Goal: Information Seeking & Learning: Learn about a topic

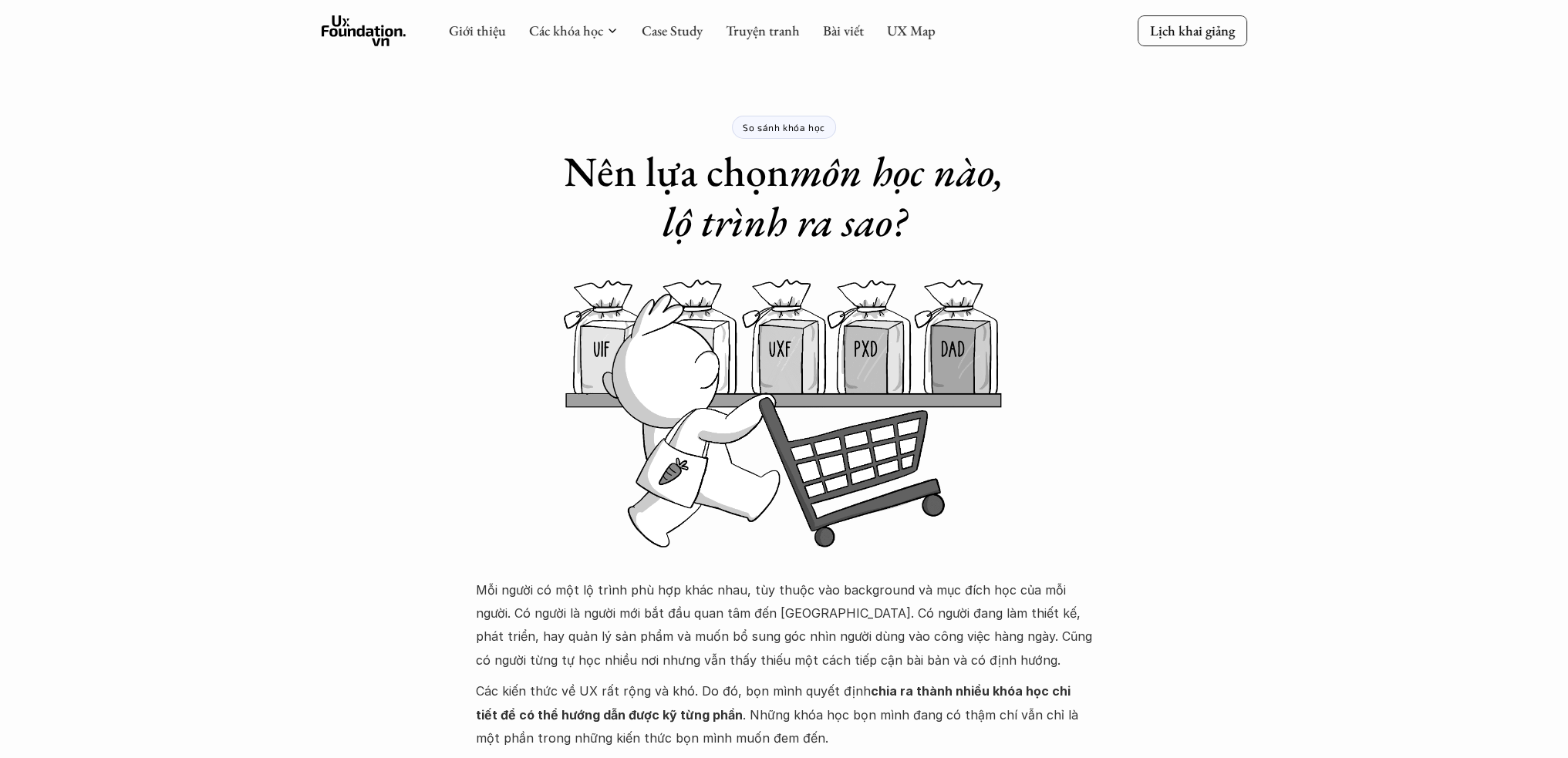
click at [374, 19] on icon at bounding box center [364, 31] width 85 height 31
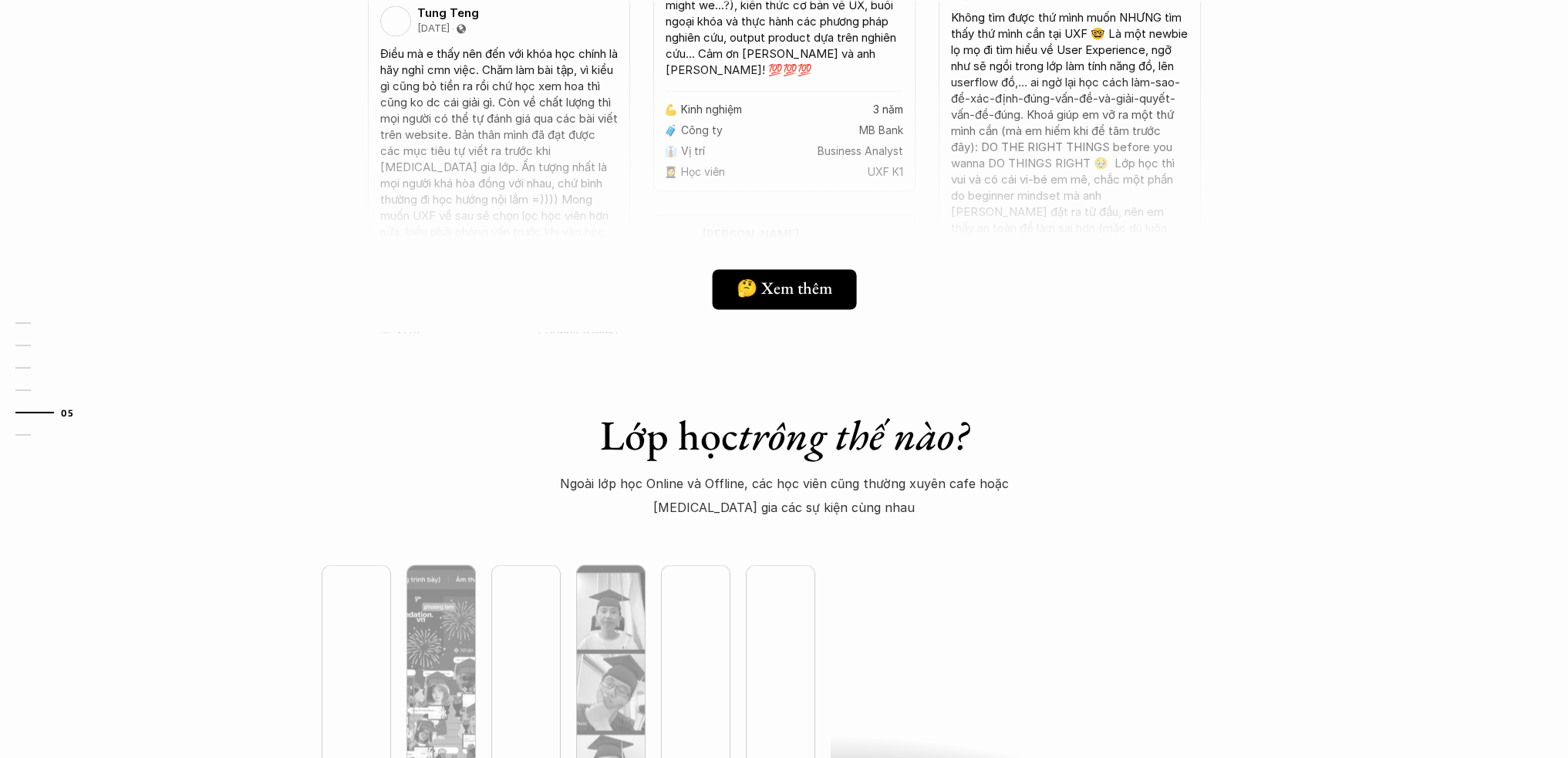
scroll to position [3933, 0]
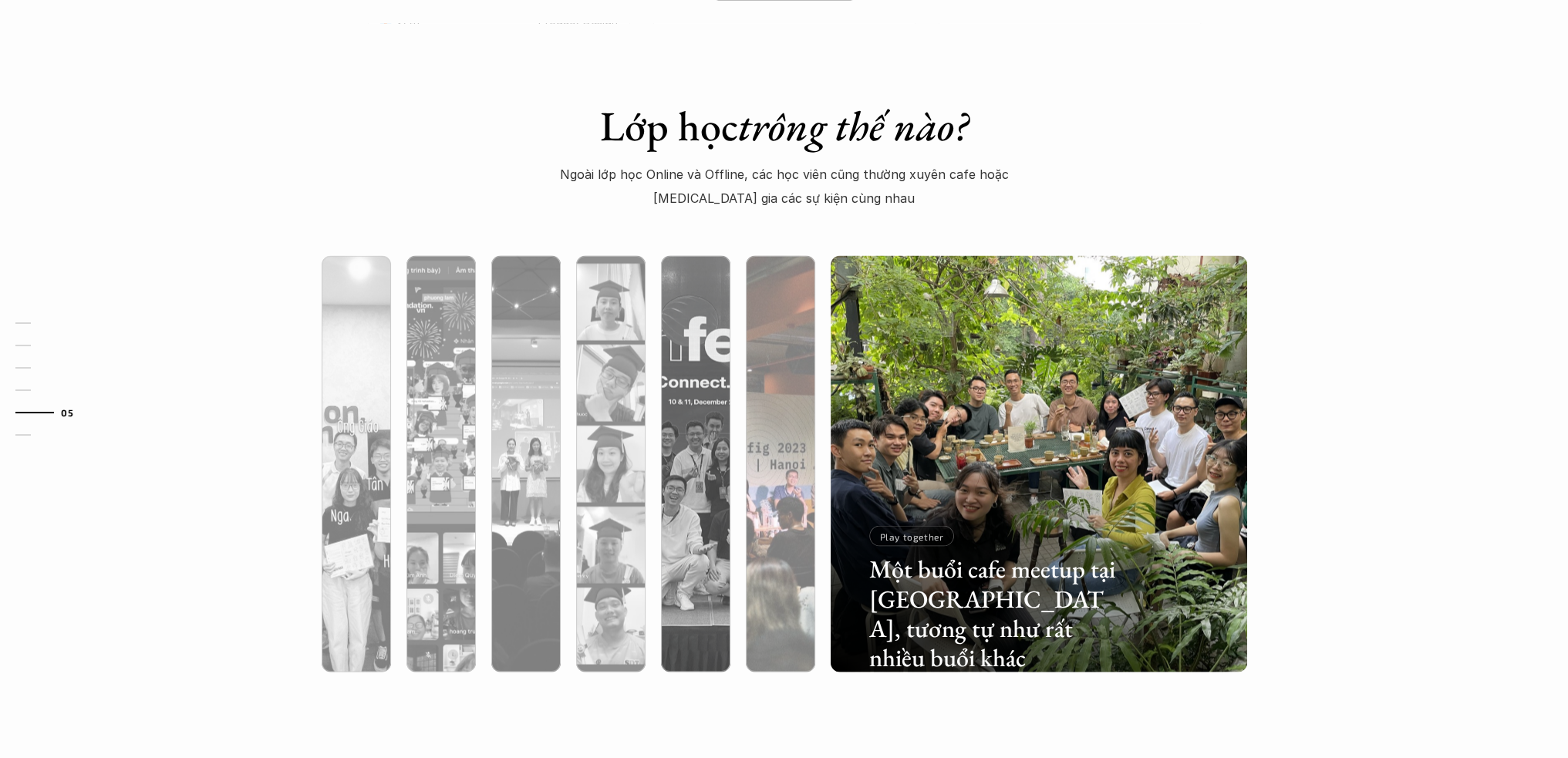
click at [798, 315] on img at bounding box center [780, 464] width 424 height 416
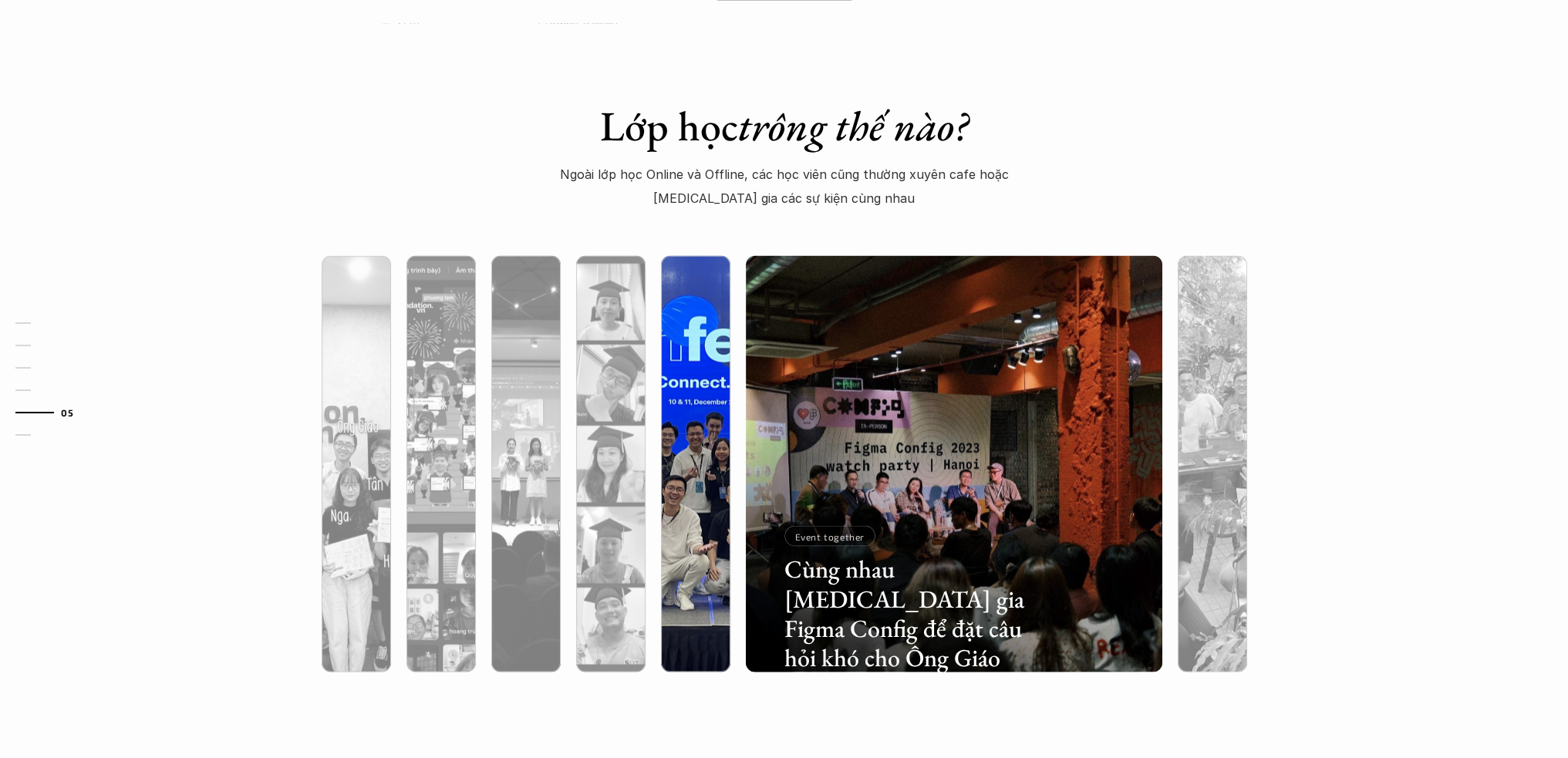
click at [667, 351] on img at bounding box center [696, 464] width 424 height 416
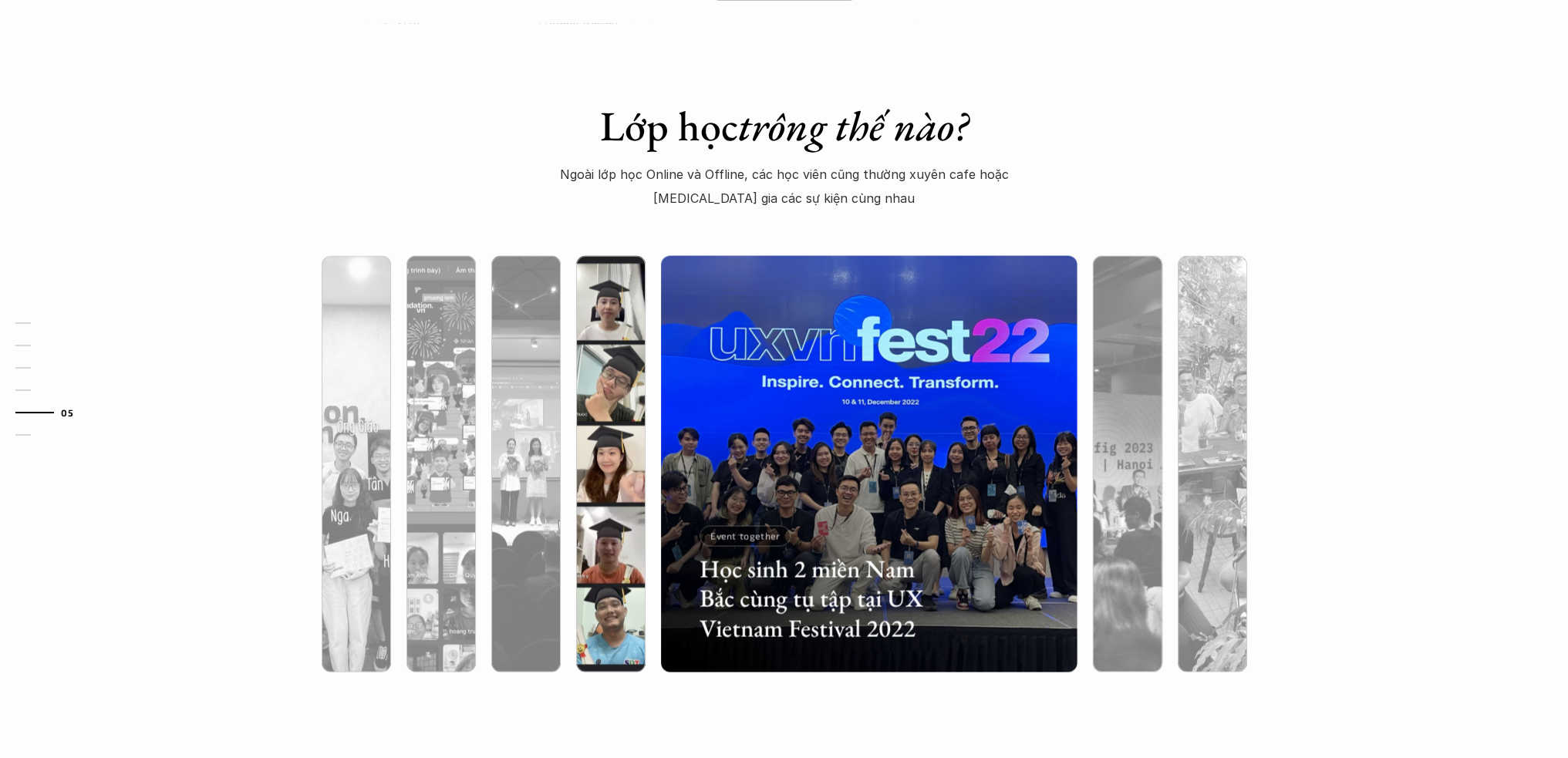
click at [626, 333] on img at bounding box center [610, 464] width 424 height 416
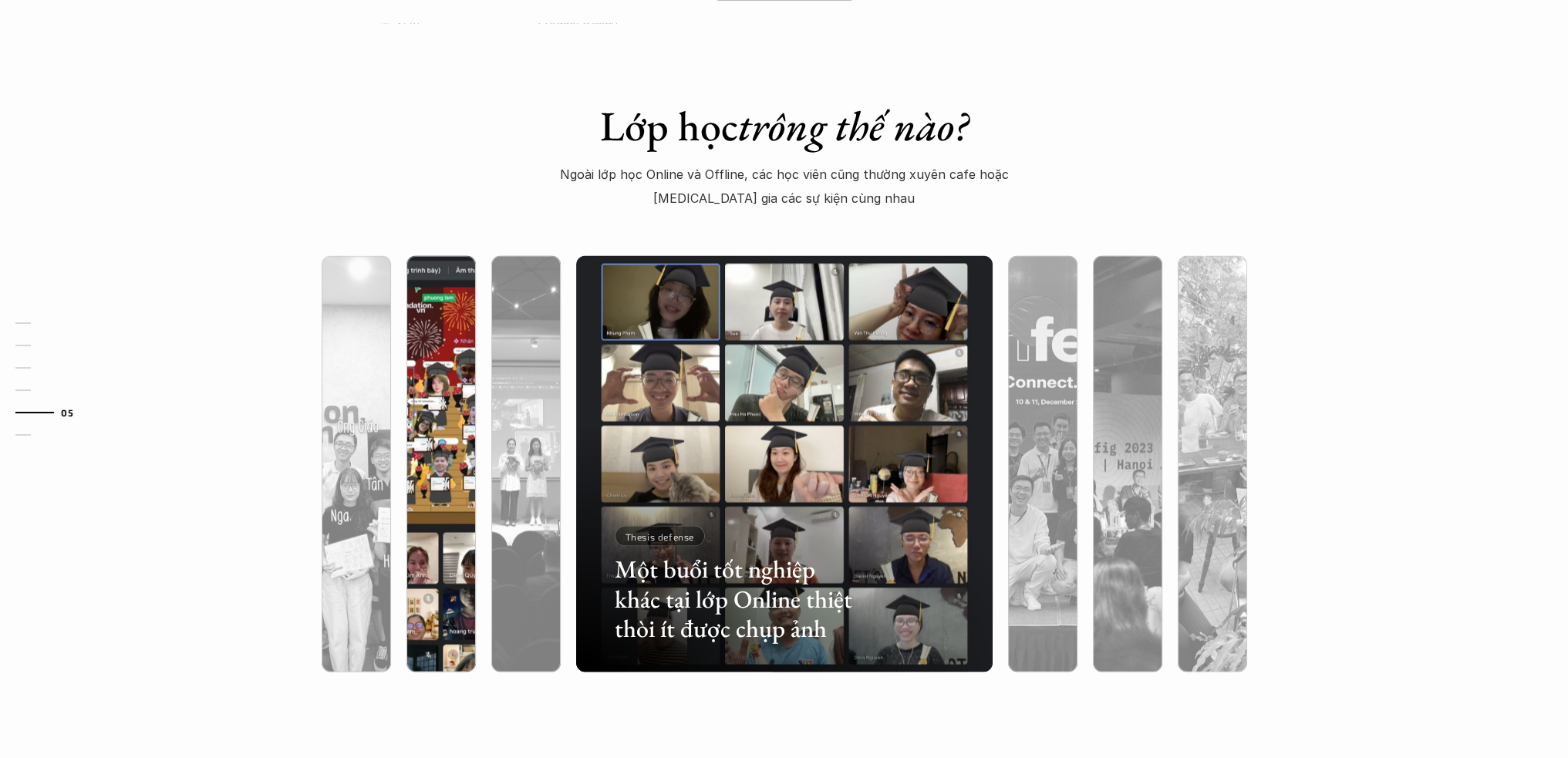
click at [465, 359] on img at bounding box center [441, 464] width 424 height 416
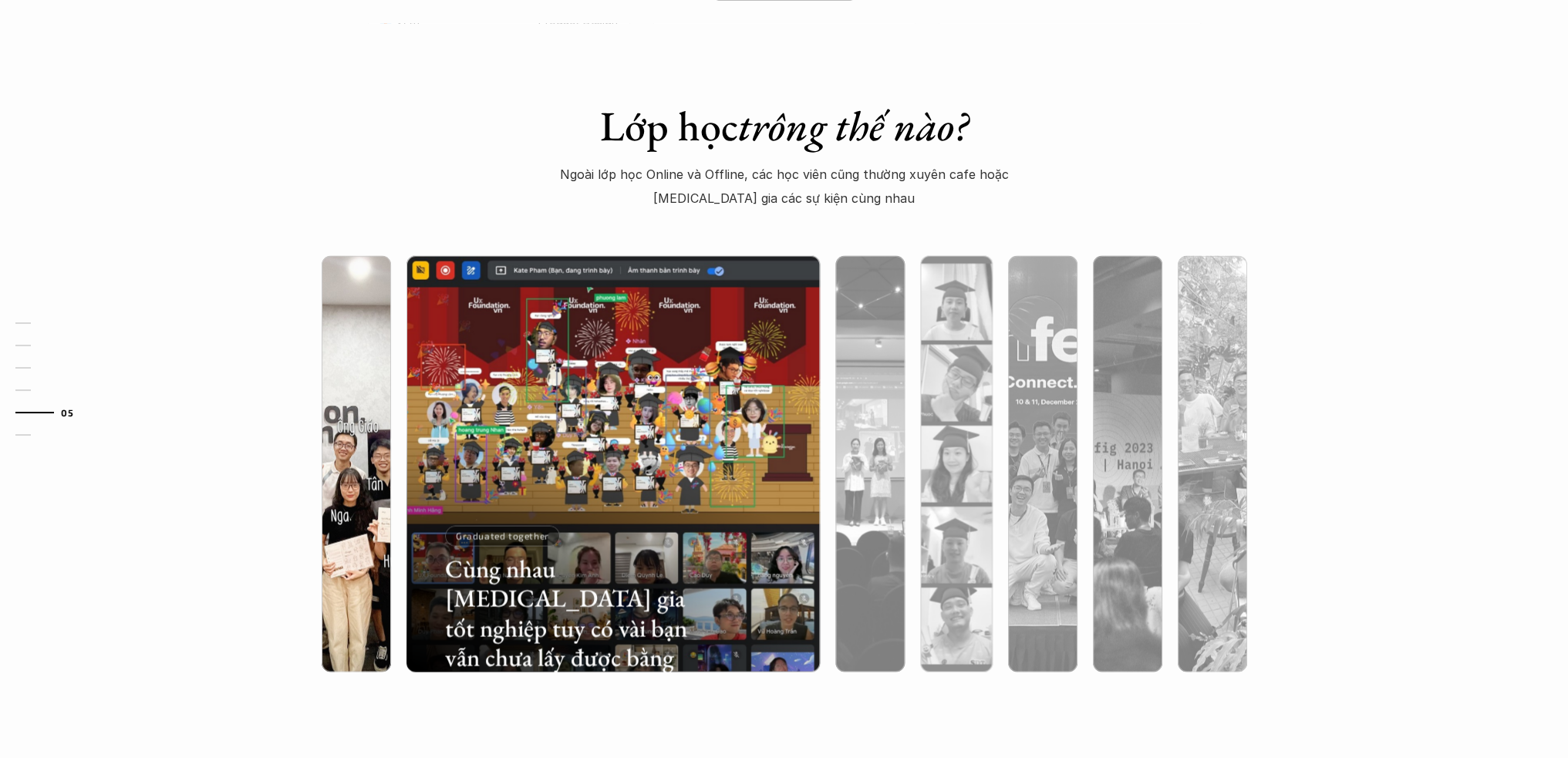
click at [370, 369] on img at bounding box center [356, 464] width 424 height 416
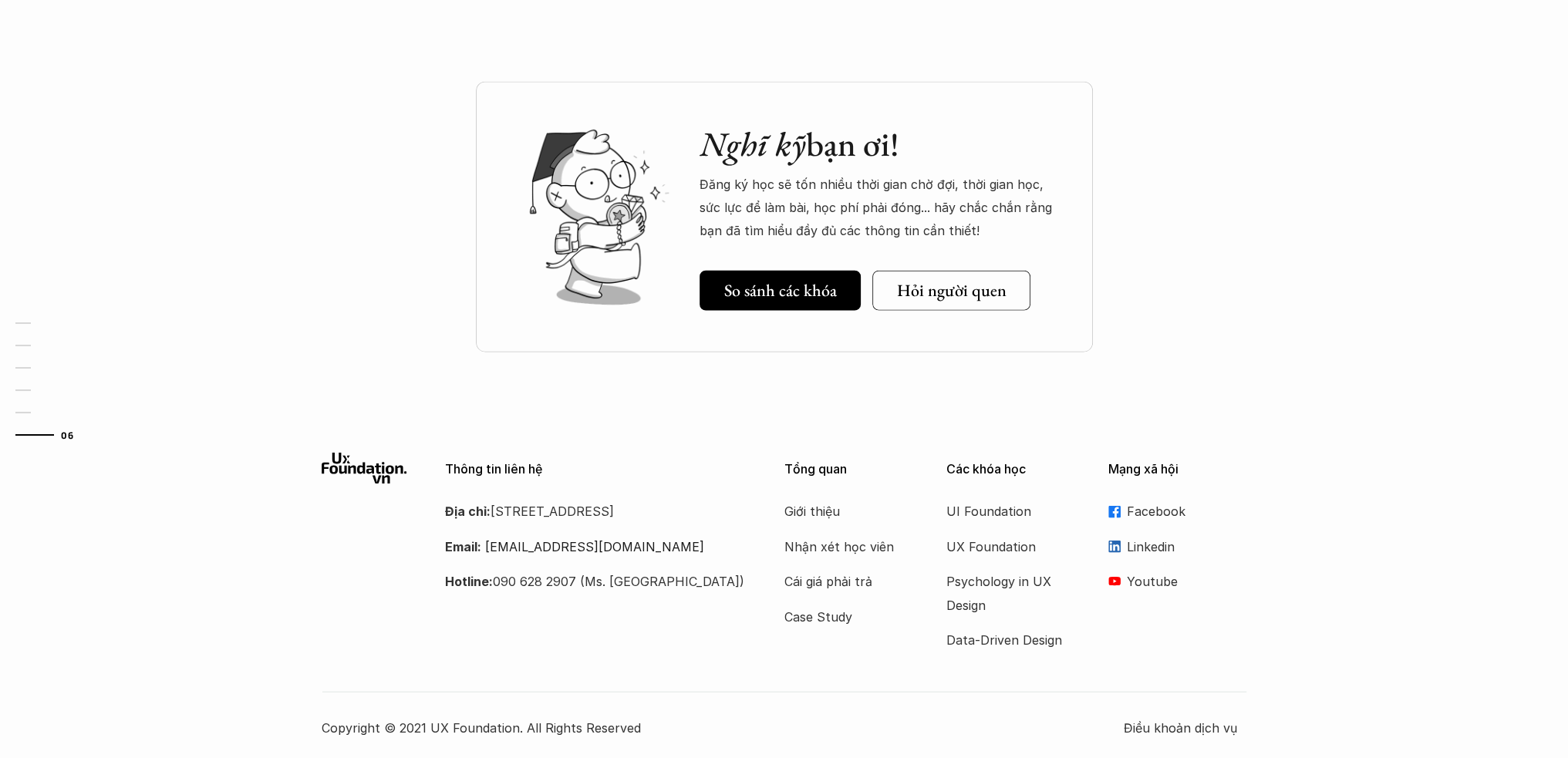
scroll to position [4636, 0]
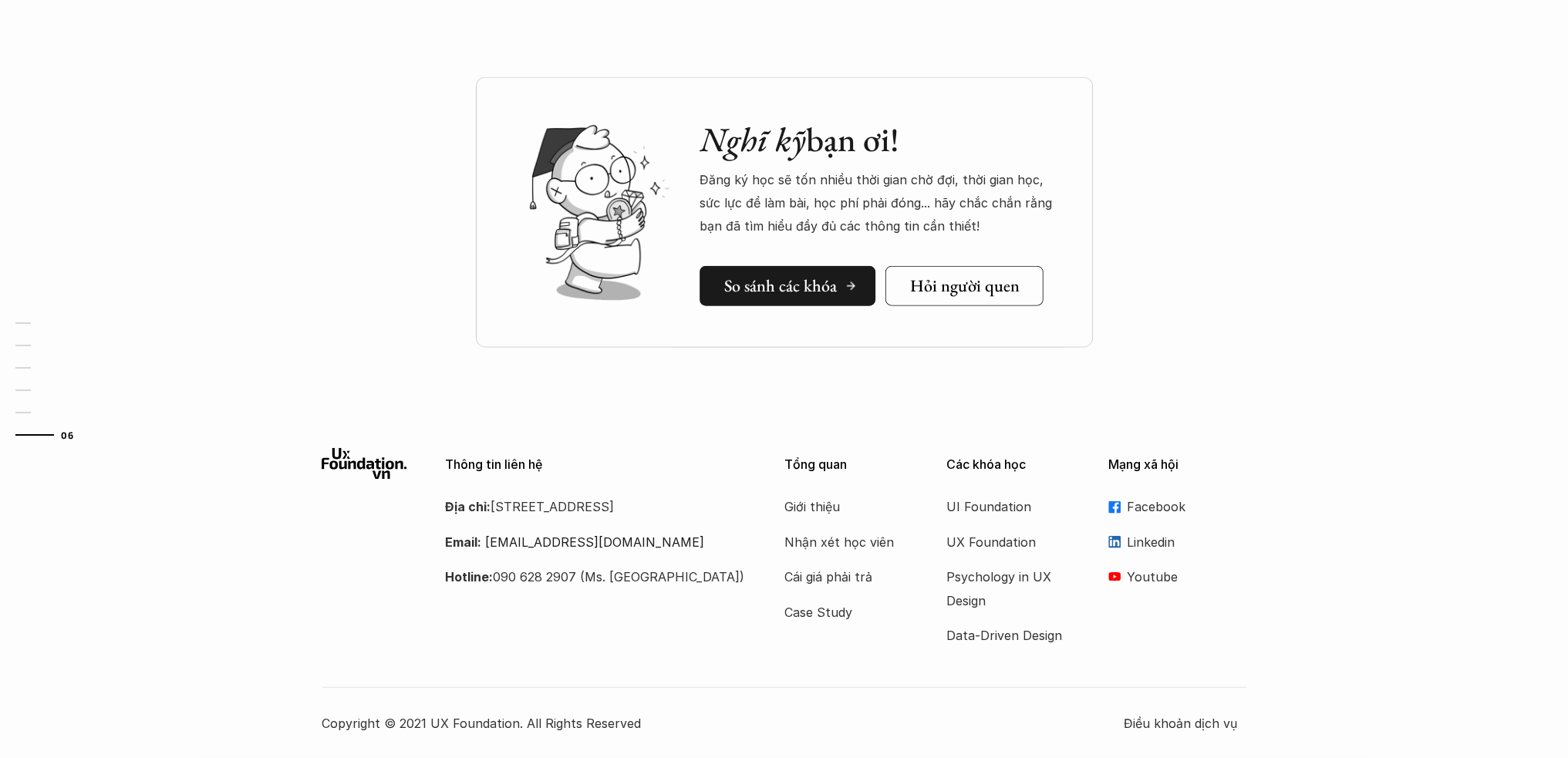
click at [821, 271] on link "So sánh các khóa" at bounding box center [788, 286] width 176 height 40
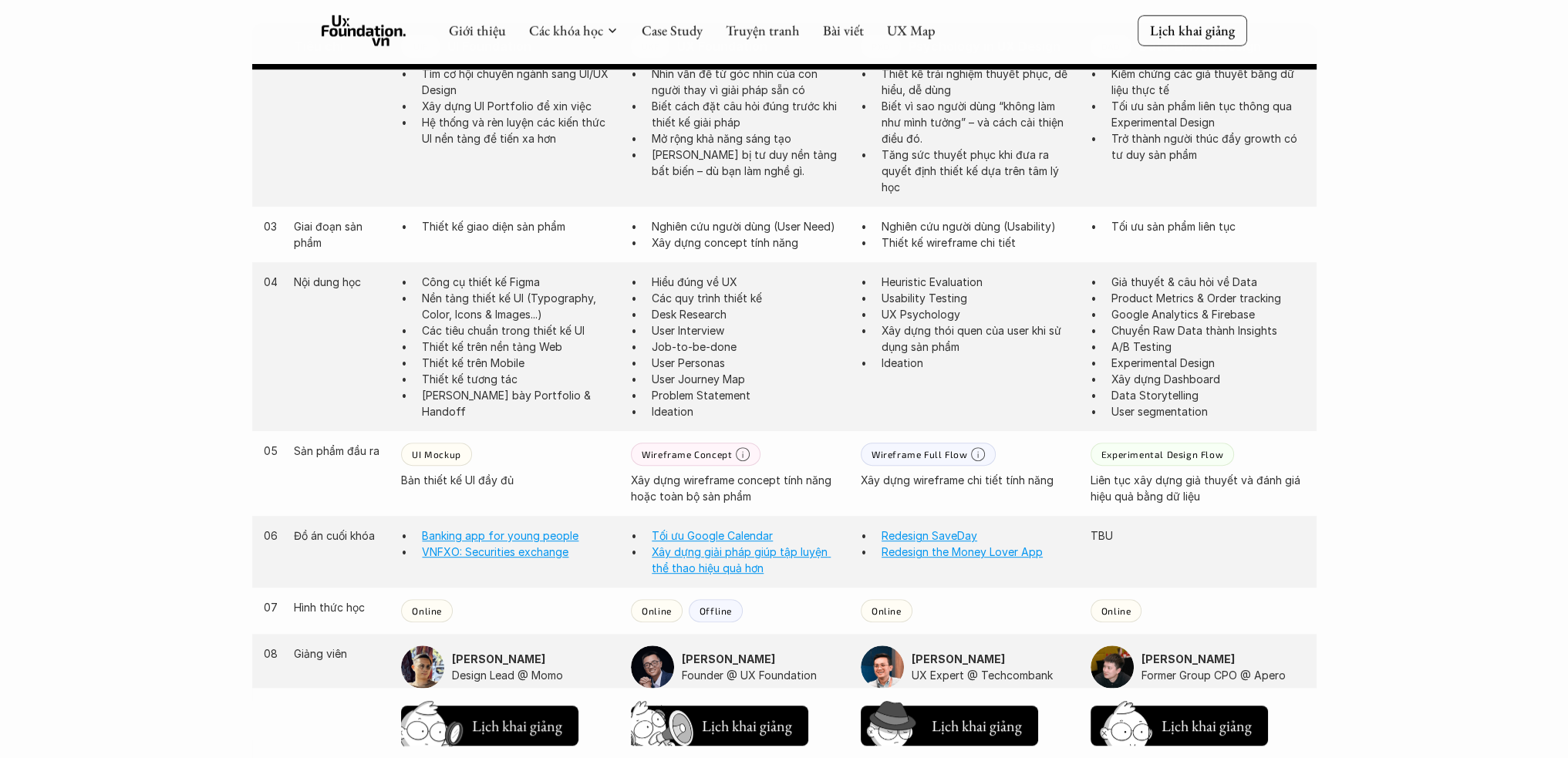
scroll to position [1050, 0]
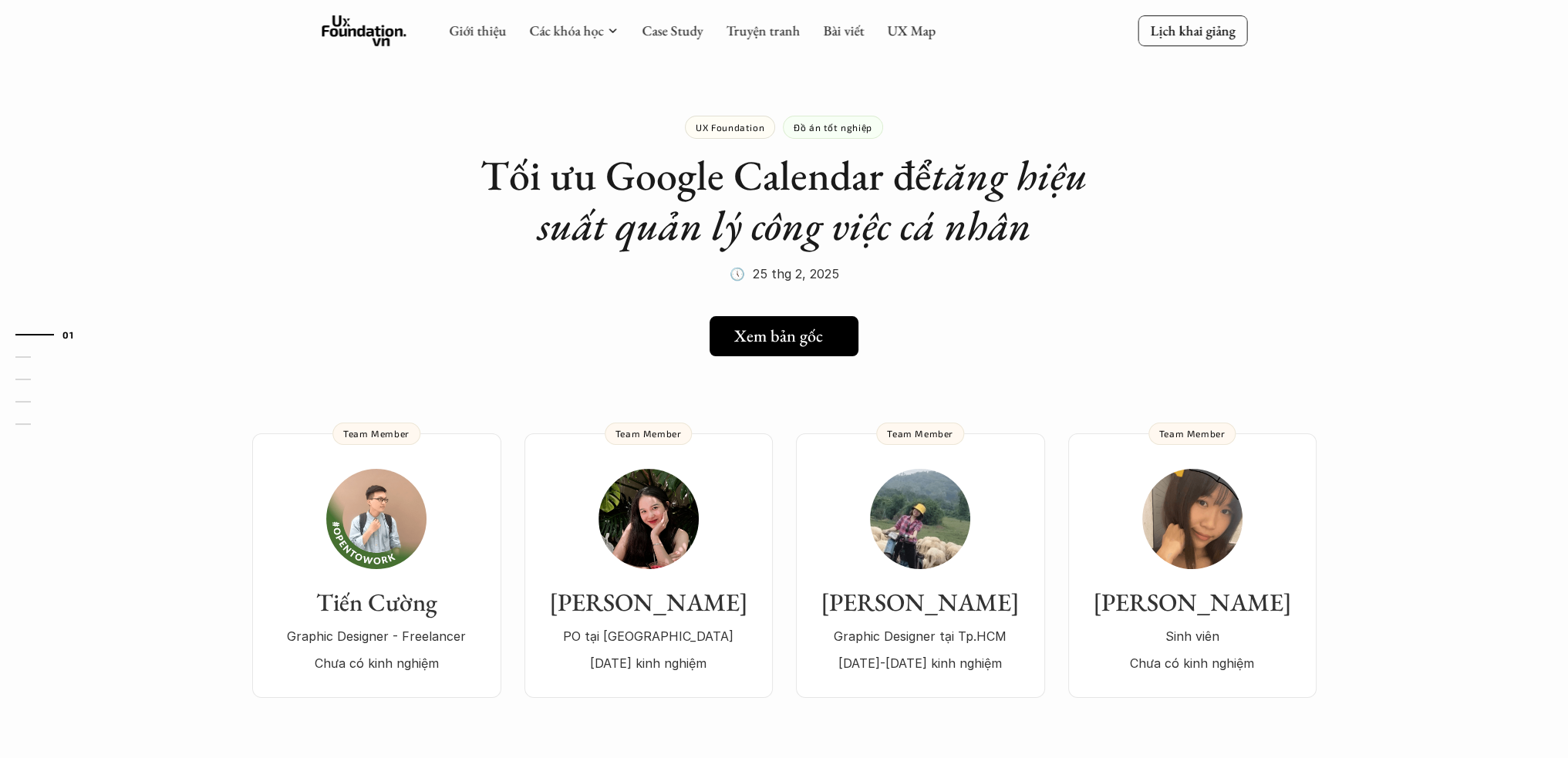
click at [815, 331] on h5 "Xem bản gốc" at bounding box center [779, 336] width 89 height 20
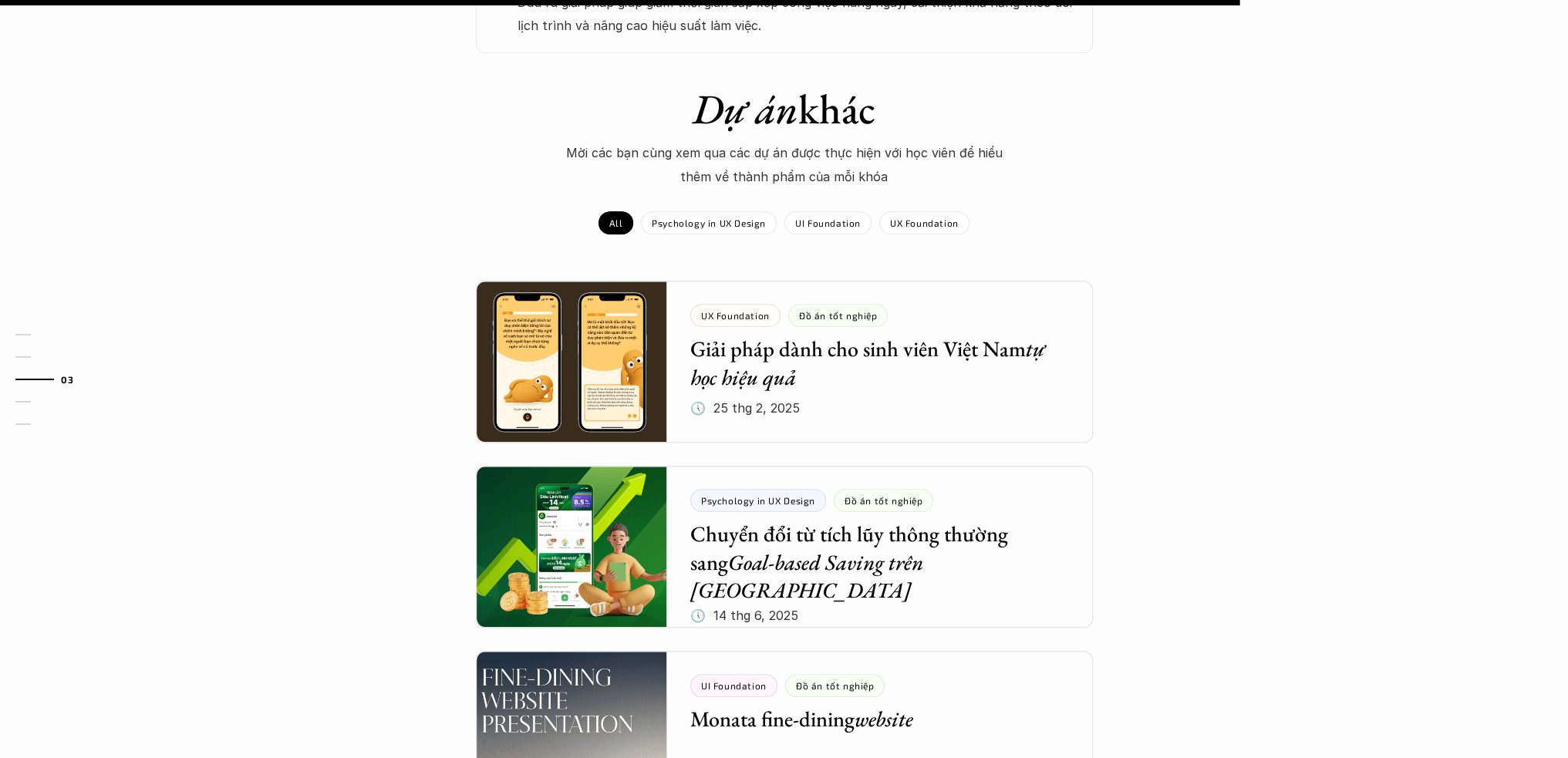
scroll to position [1774, 0]
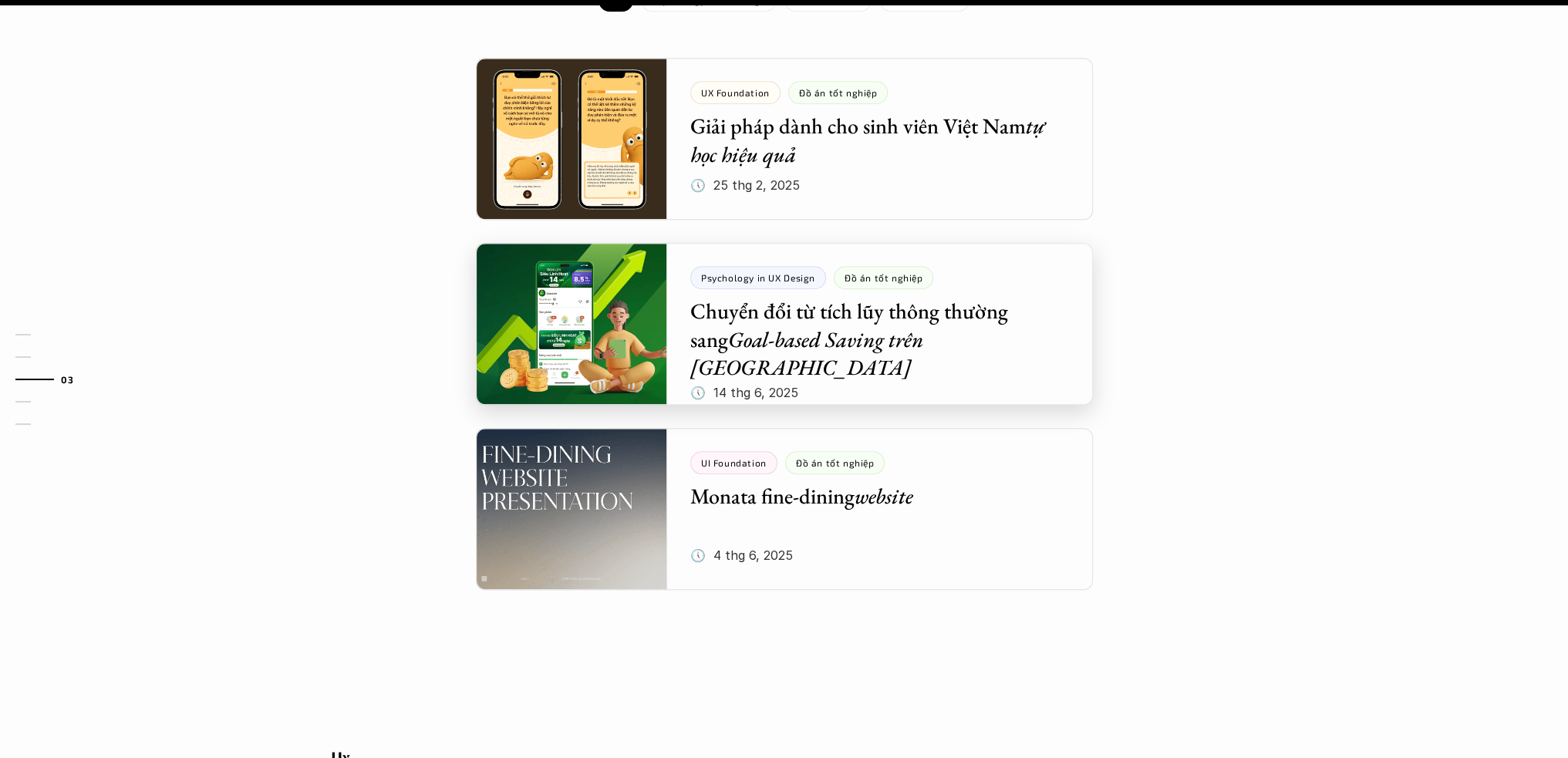
click at [860, 305] on div at bounding box center [784, 324] width 617 height 162
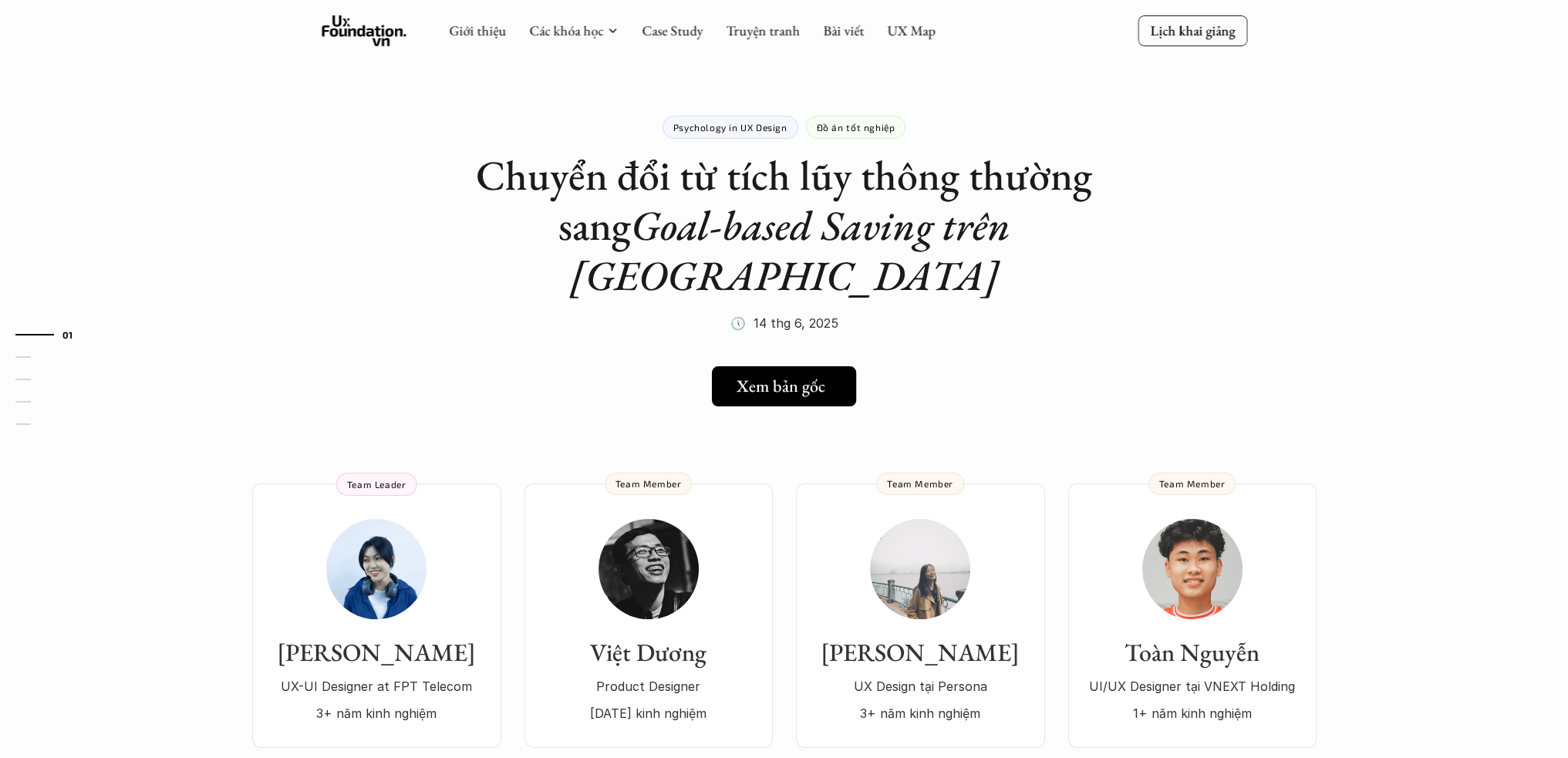
click at [793, 366] on link "Xem bản gốc" at bounding box center [784, 386] width 145 height 40
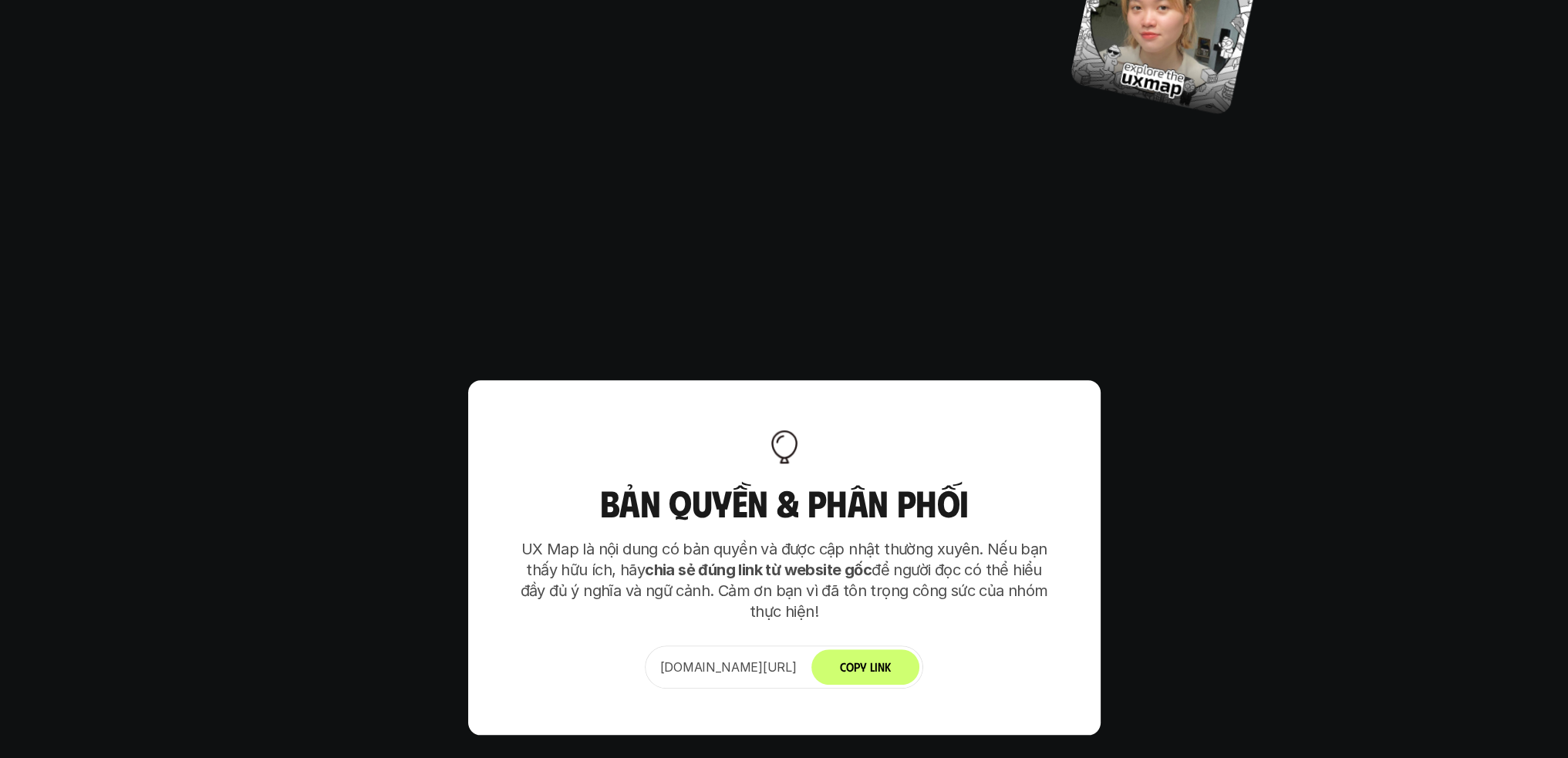
scroll to position [9869, 0]
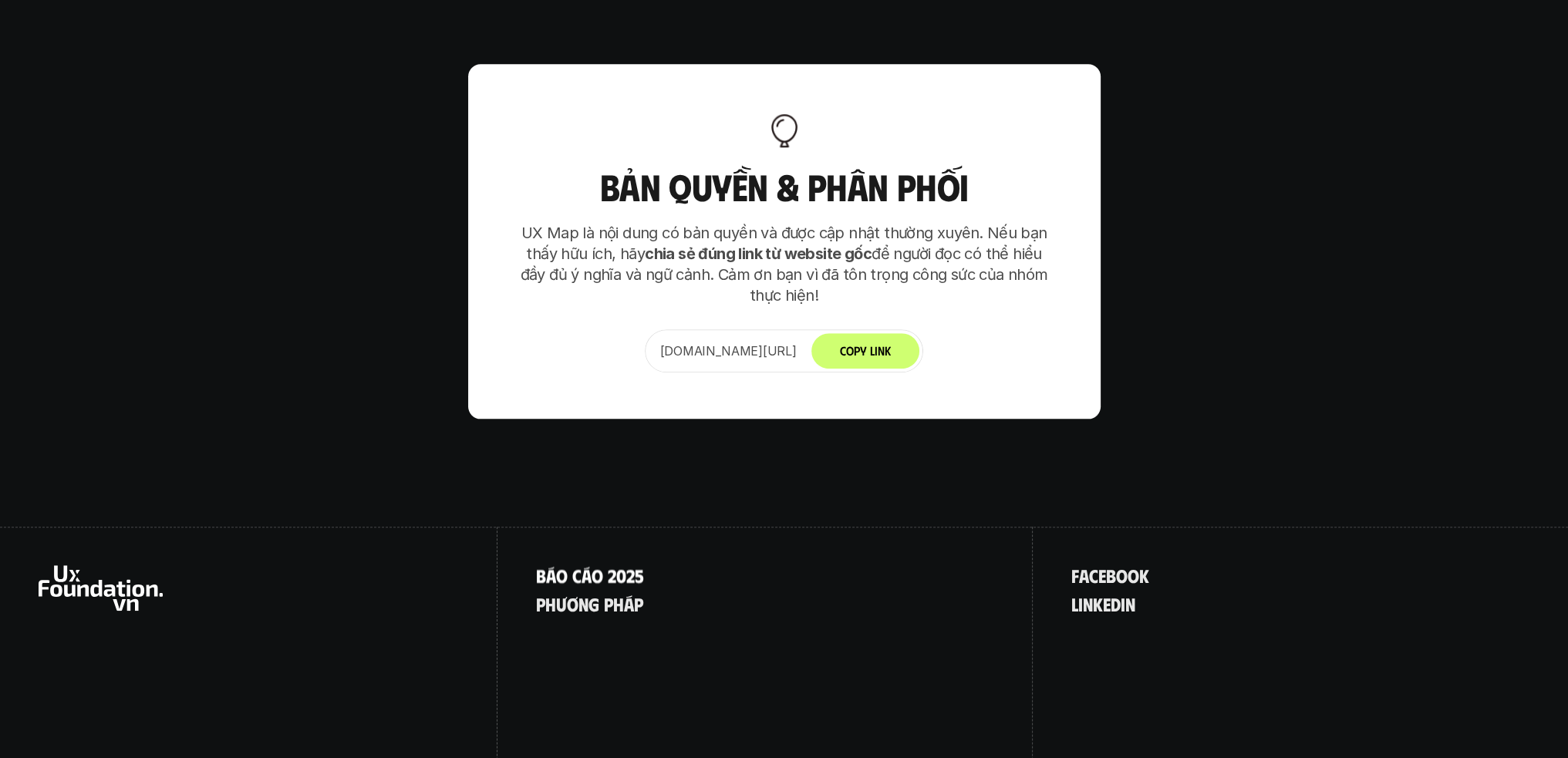
click at [600, 565] on p "B á o c á o 2 0 2 5" at bounding box center [590, 575] width 108 height 20
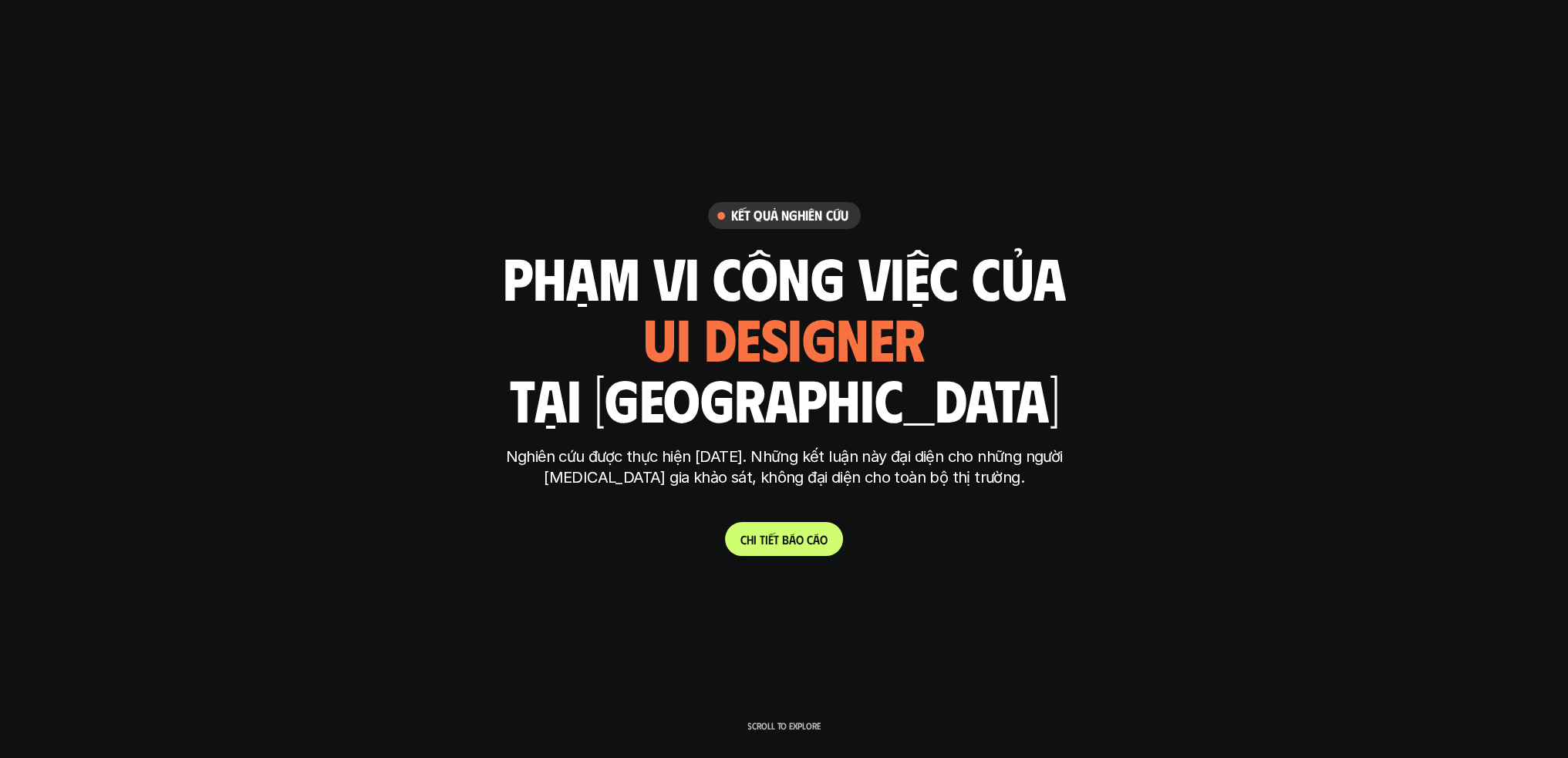
click at [800, 730] on p "Scroll to explore" at bounding box center [784, 725] width 73 height 11
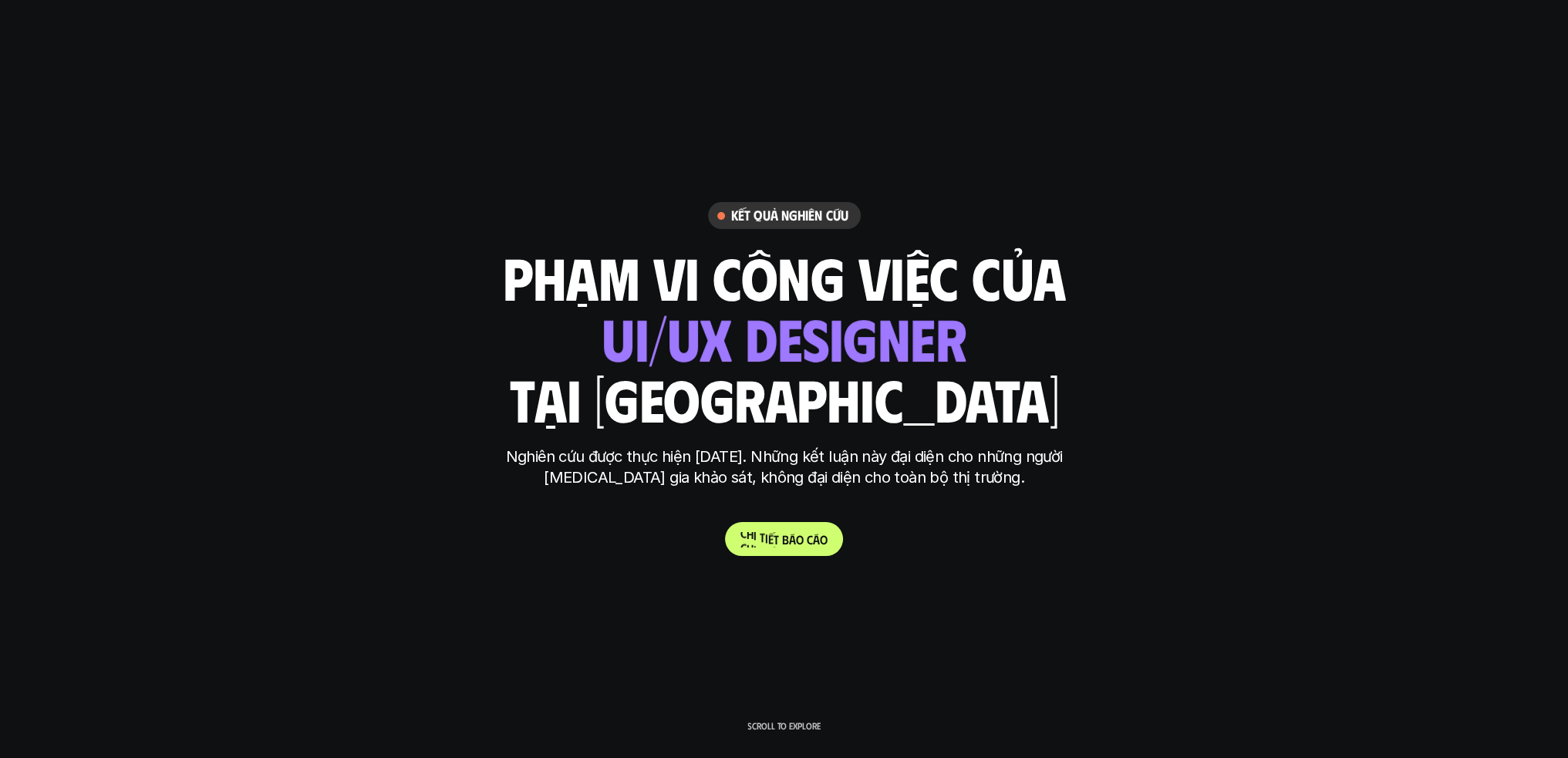
click at [791, 539] on p "C h i t i ế t b á o c á o" at bounding box center [784, 540] width 87 height 15
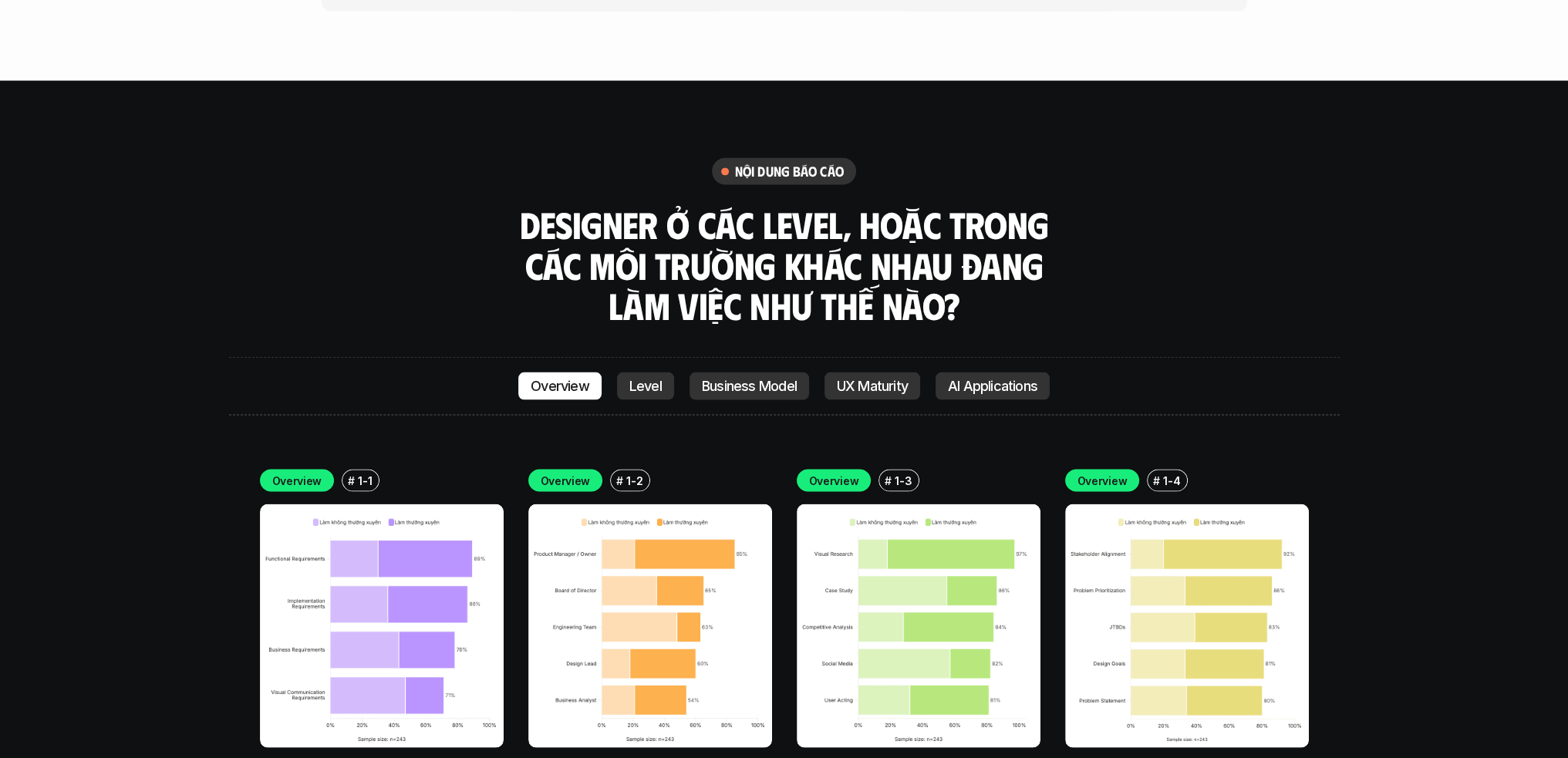
scroll to position [4261, 0]
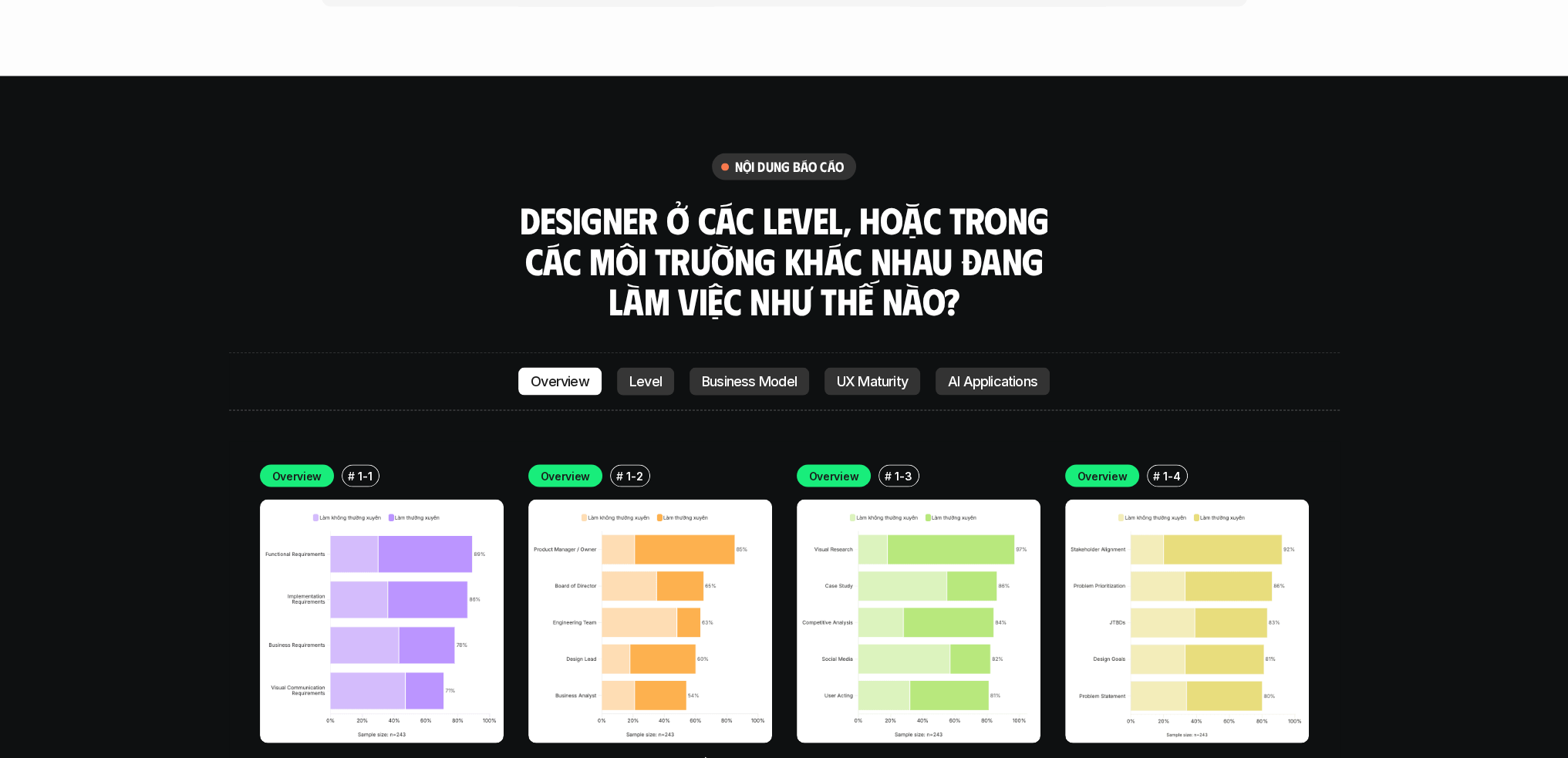
click at [641, 374] on p "Level" at bounding box center [645, 381] width 32 height 16
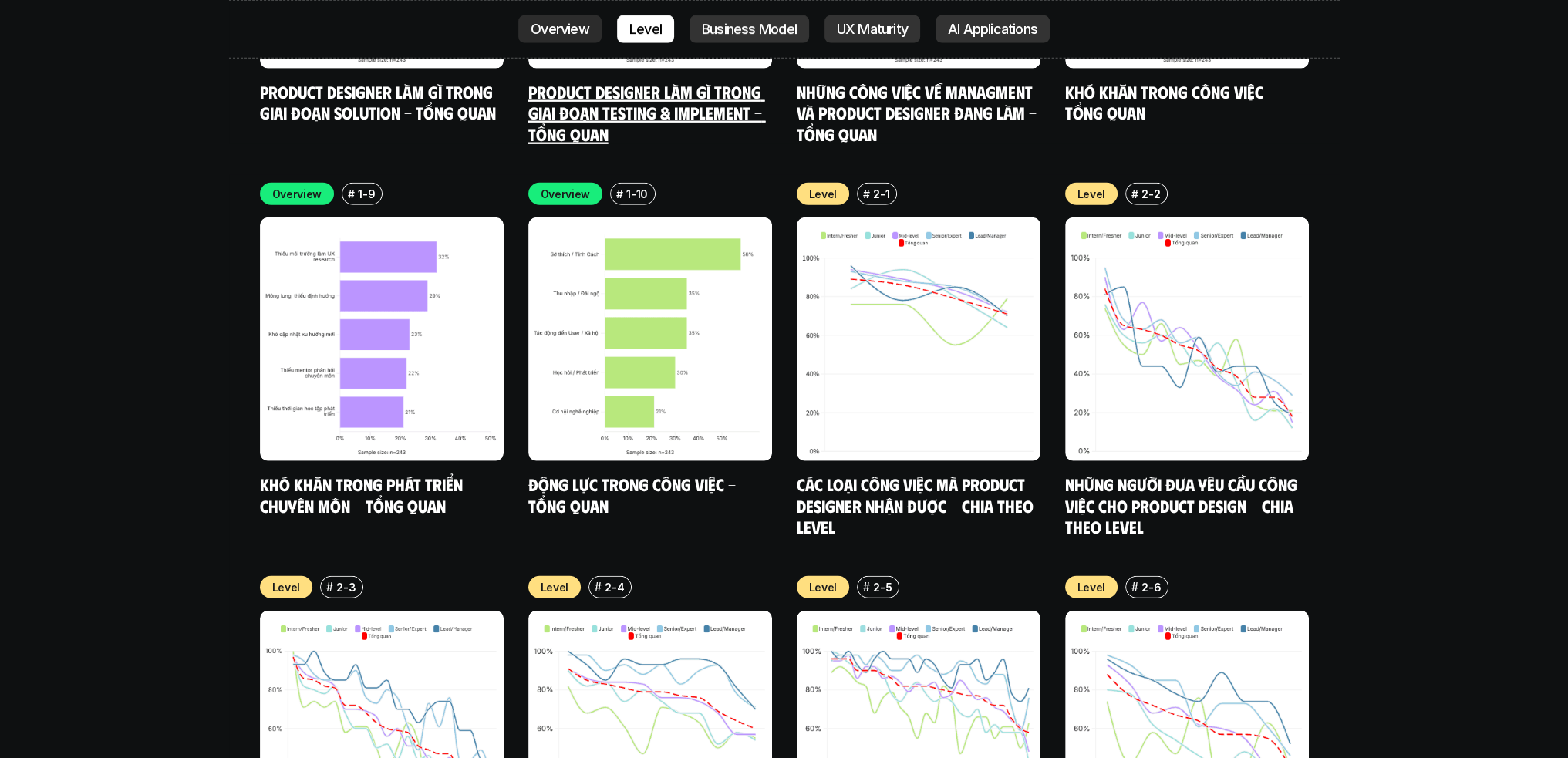
scroll to position [5366, 0]
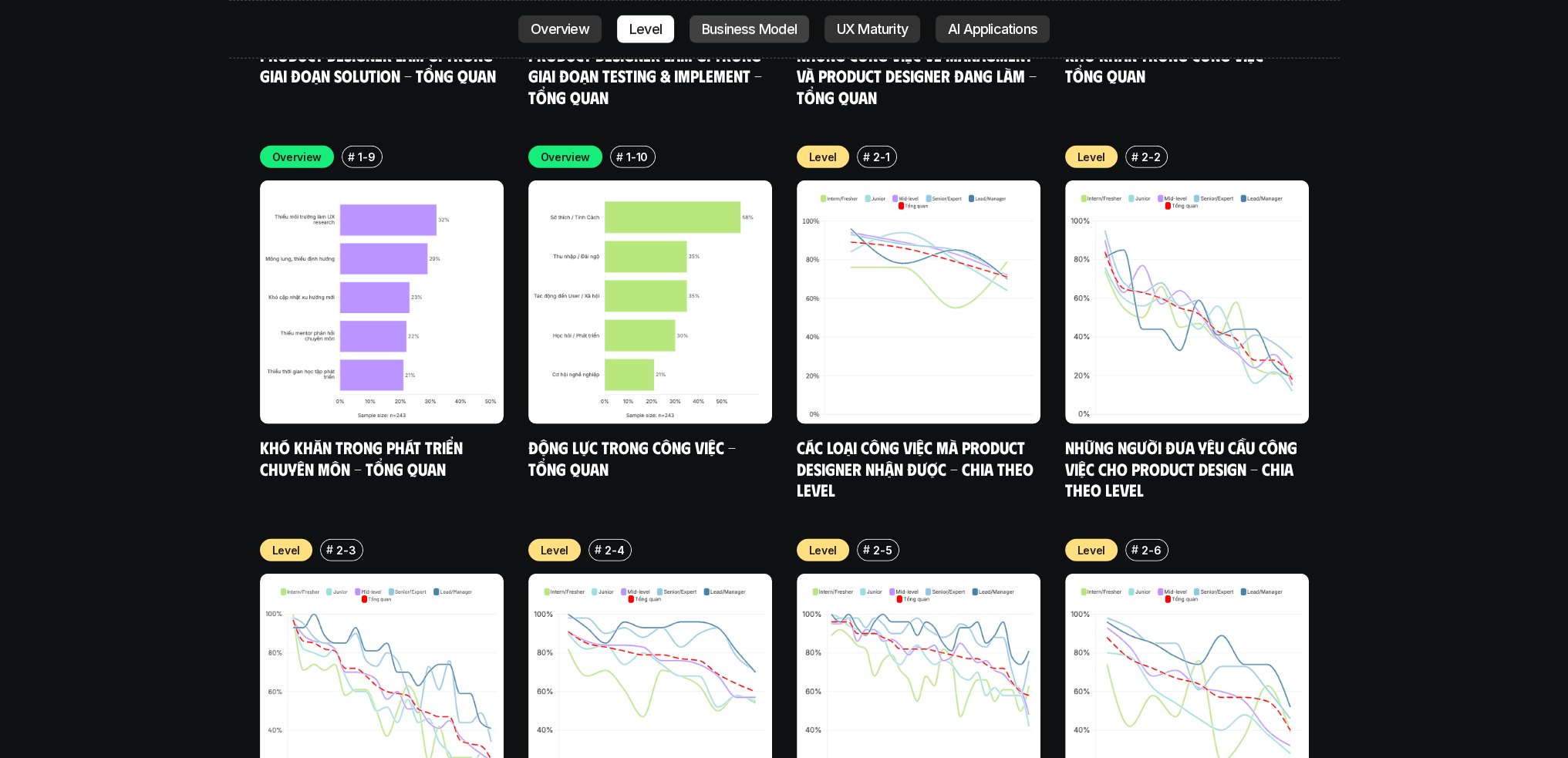
click at [771, 33] on p "Business Model" at bounding box center [748, 29] width 94 height 16
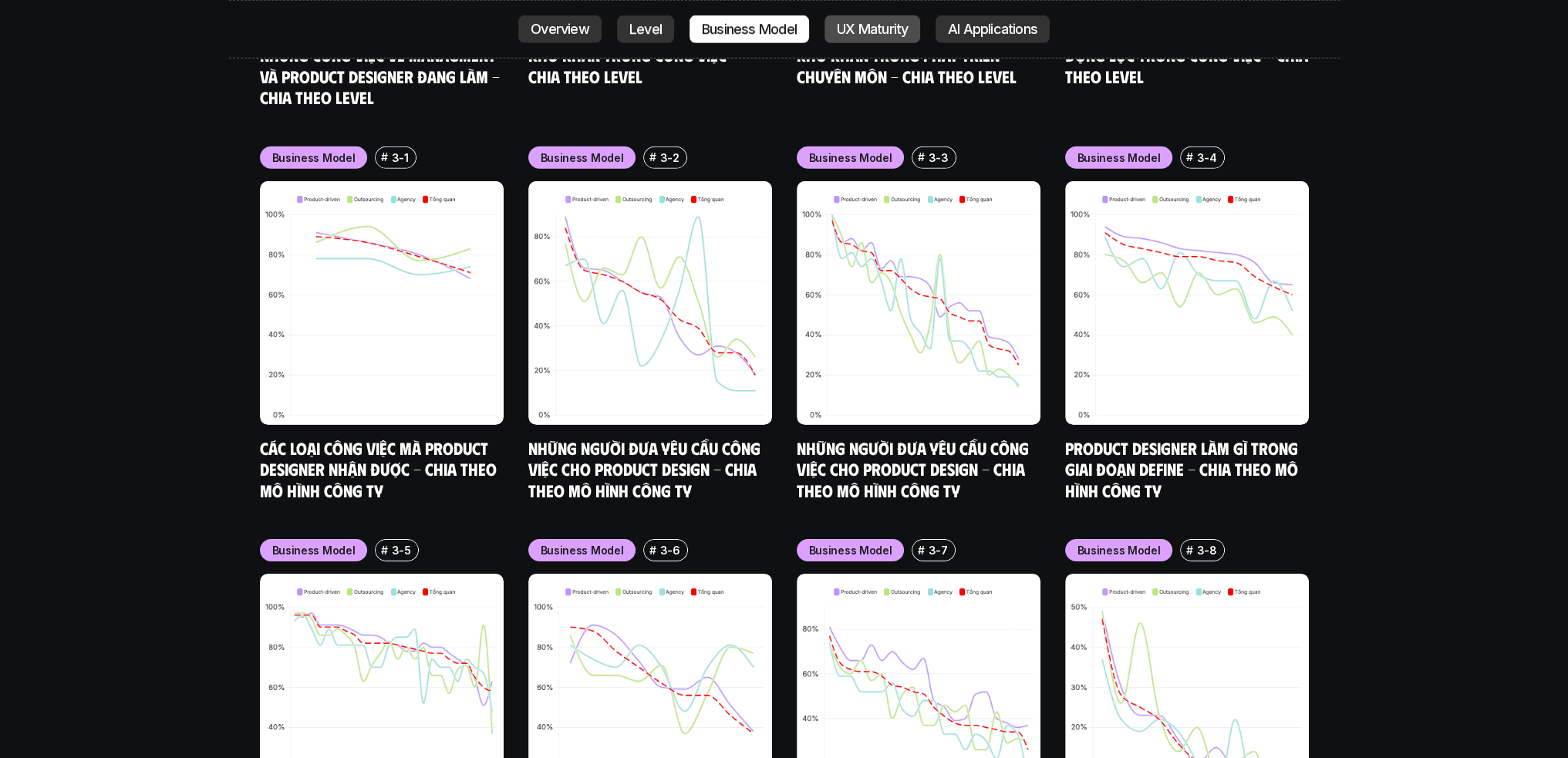
click at [895, 33] on p "UX Maturity" at bounding box center [872, 29] width 71 height 16
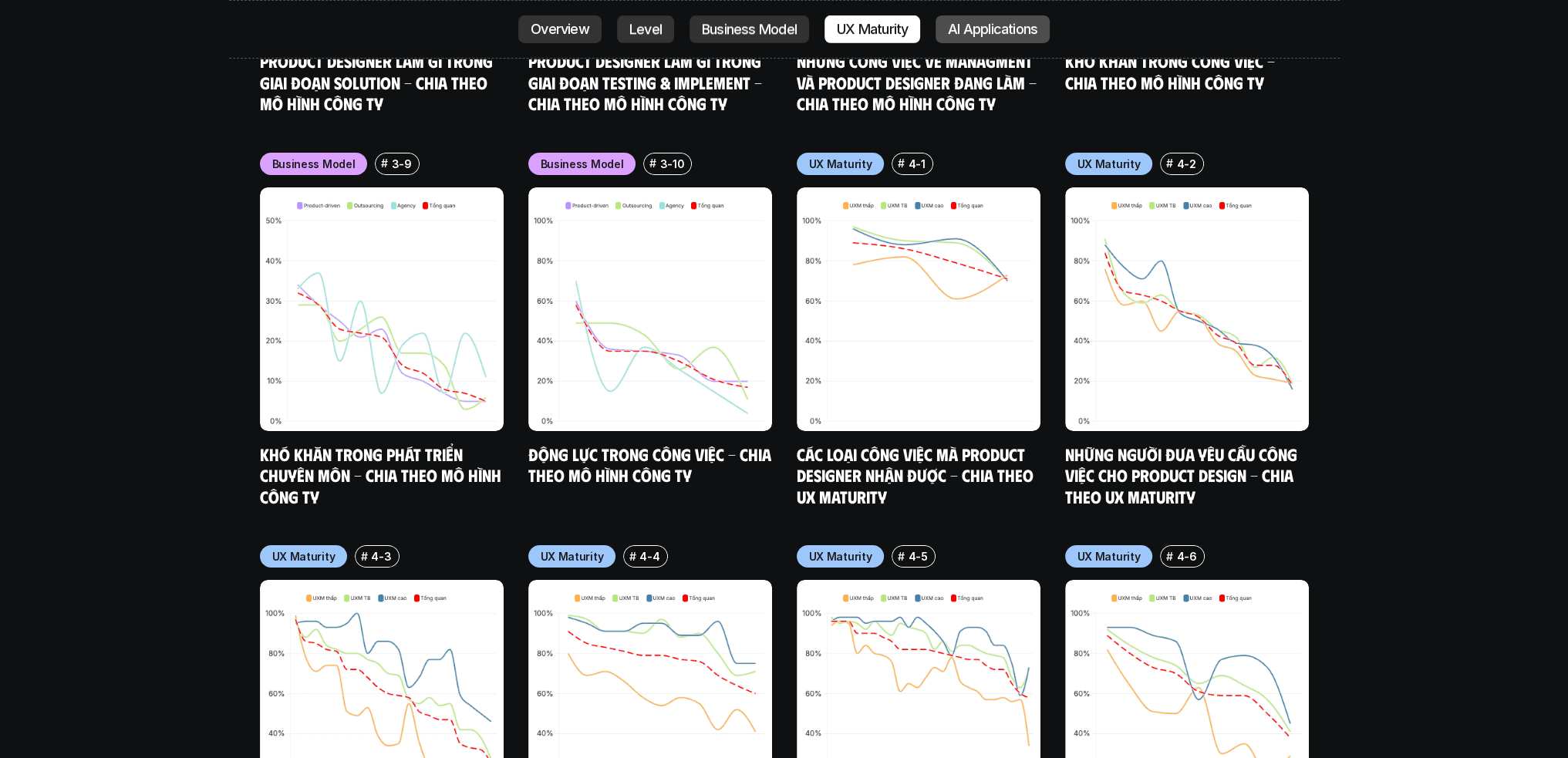
click at [979, 30] on p "AI Applications" at bounding box center [992, 29] width 90 height 16
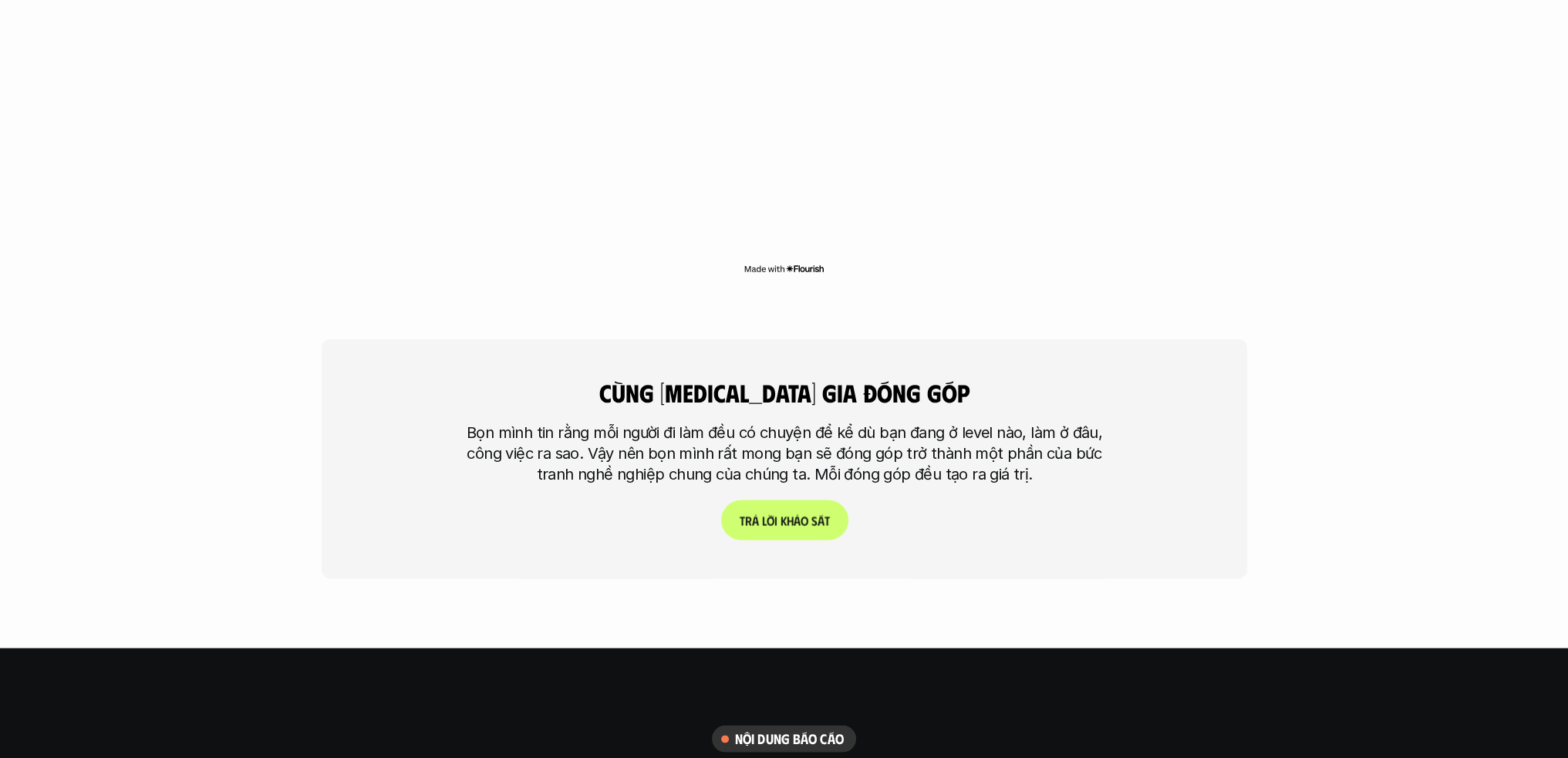
scroll to position [3701, 0]
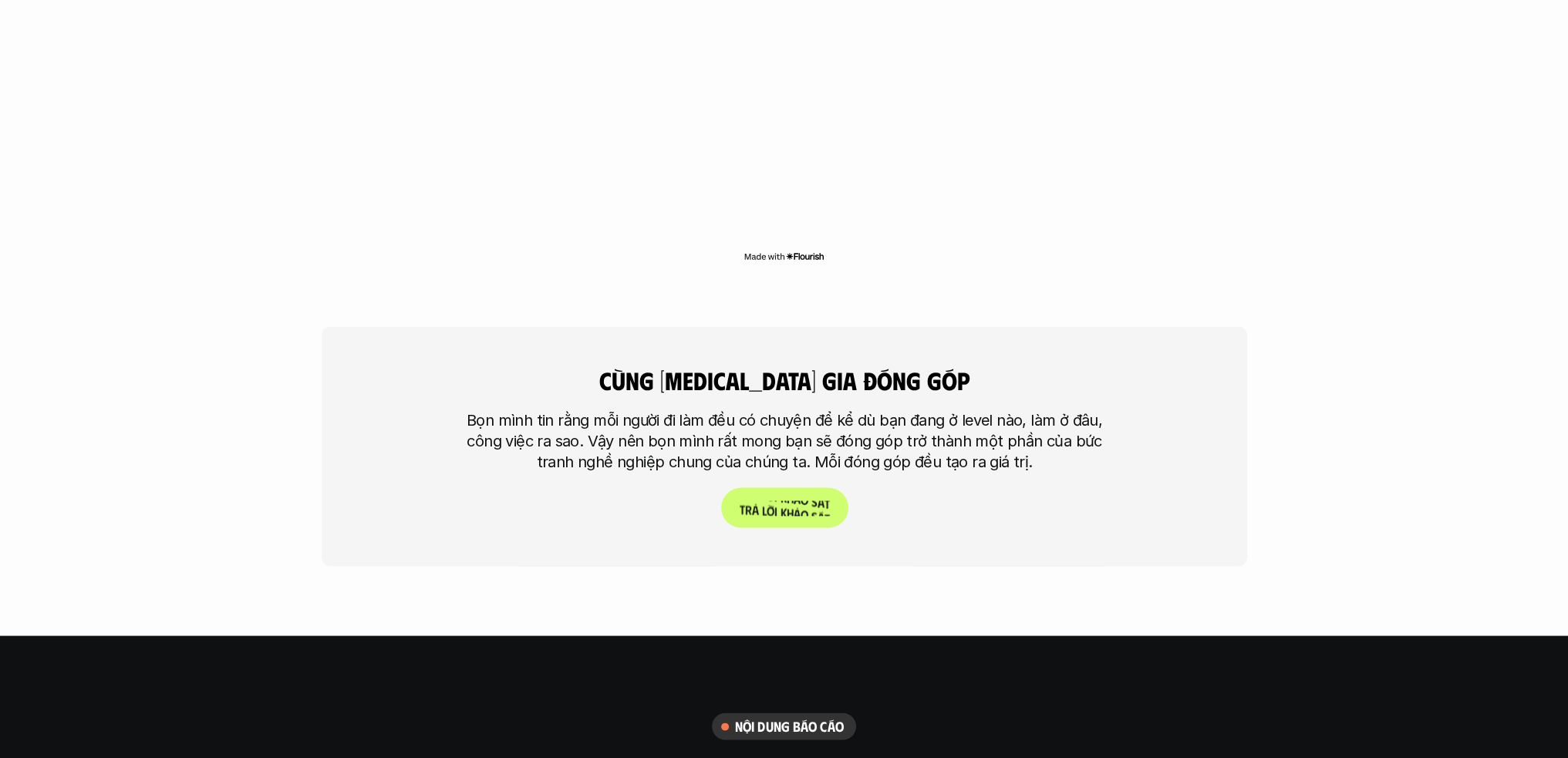
click at [763, 500] on p "T r ả l ờ i k h ả o s á t" at bounding box center [784, 508] width 90 height 15
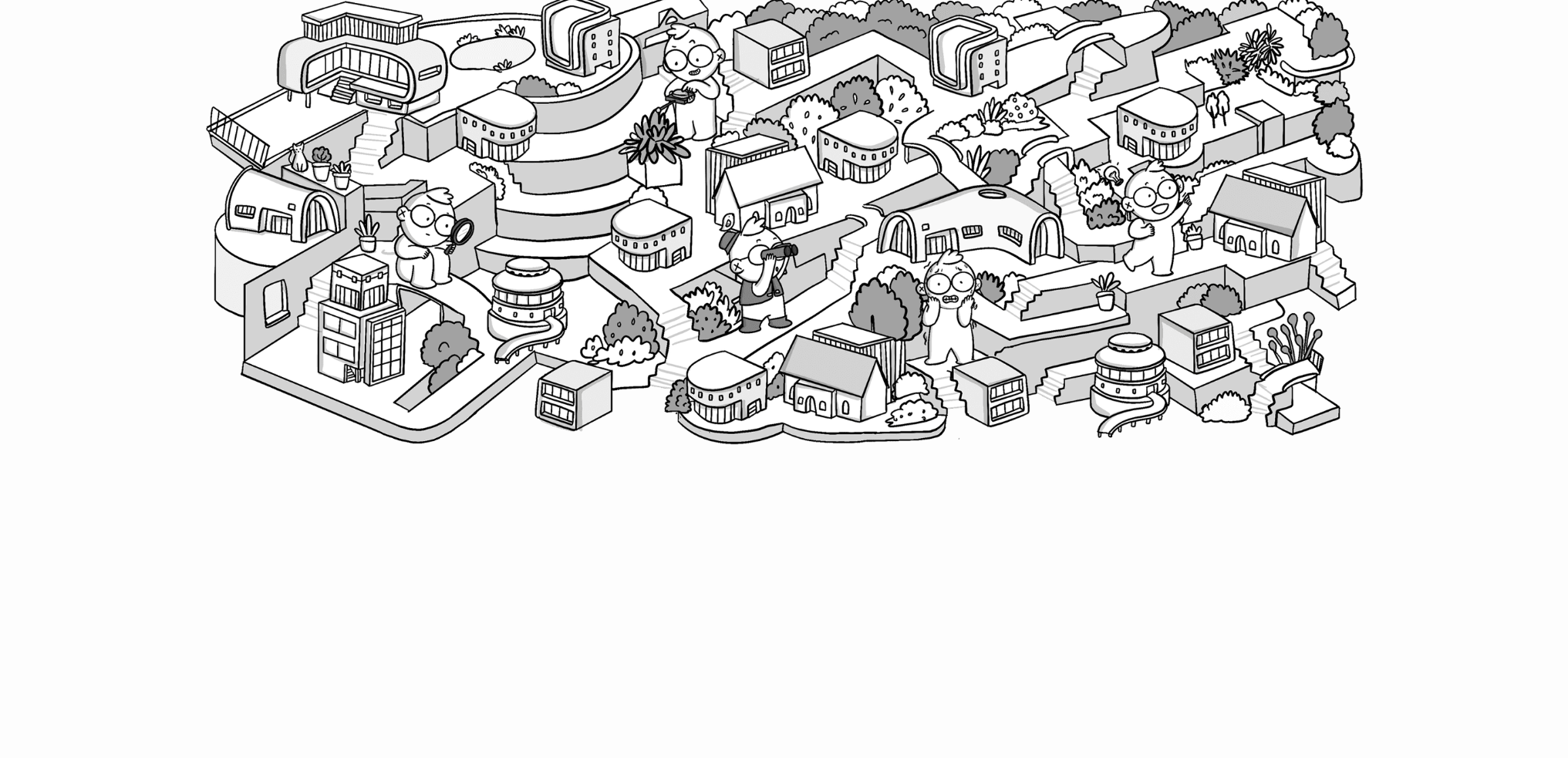
scroll to position [513, 0]
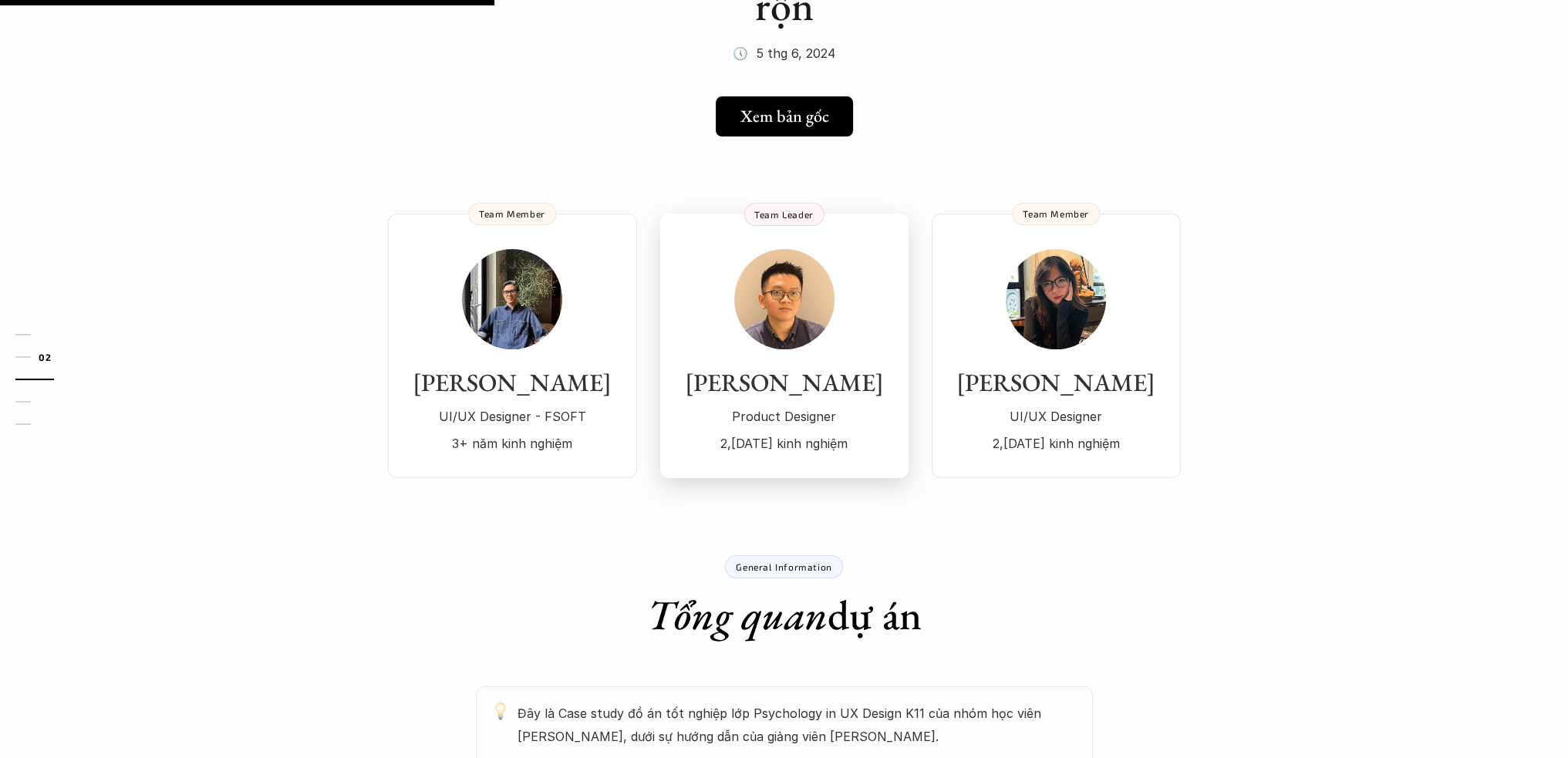
scroll to position [232, 0]
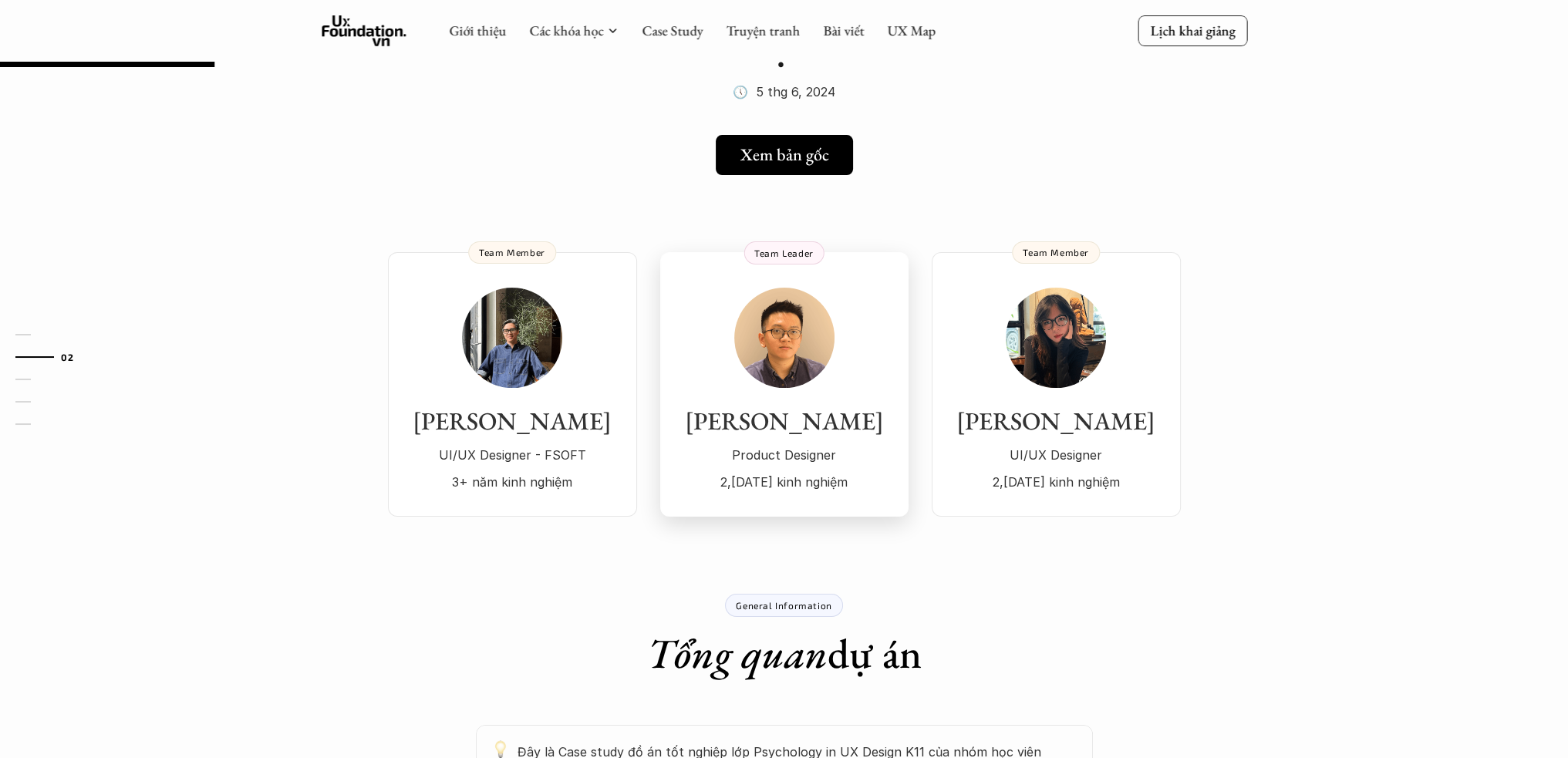
click at [790, 365] on img at bounding box center [784, 338] width 100 height 100
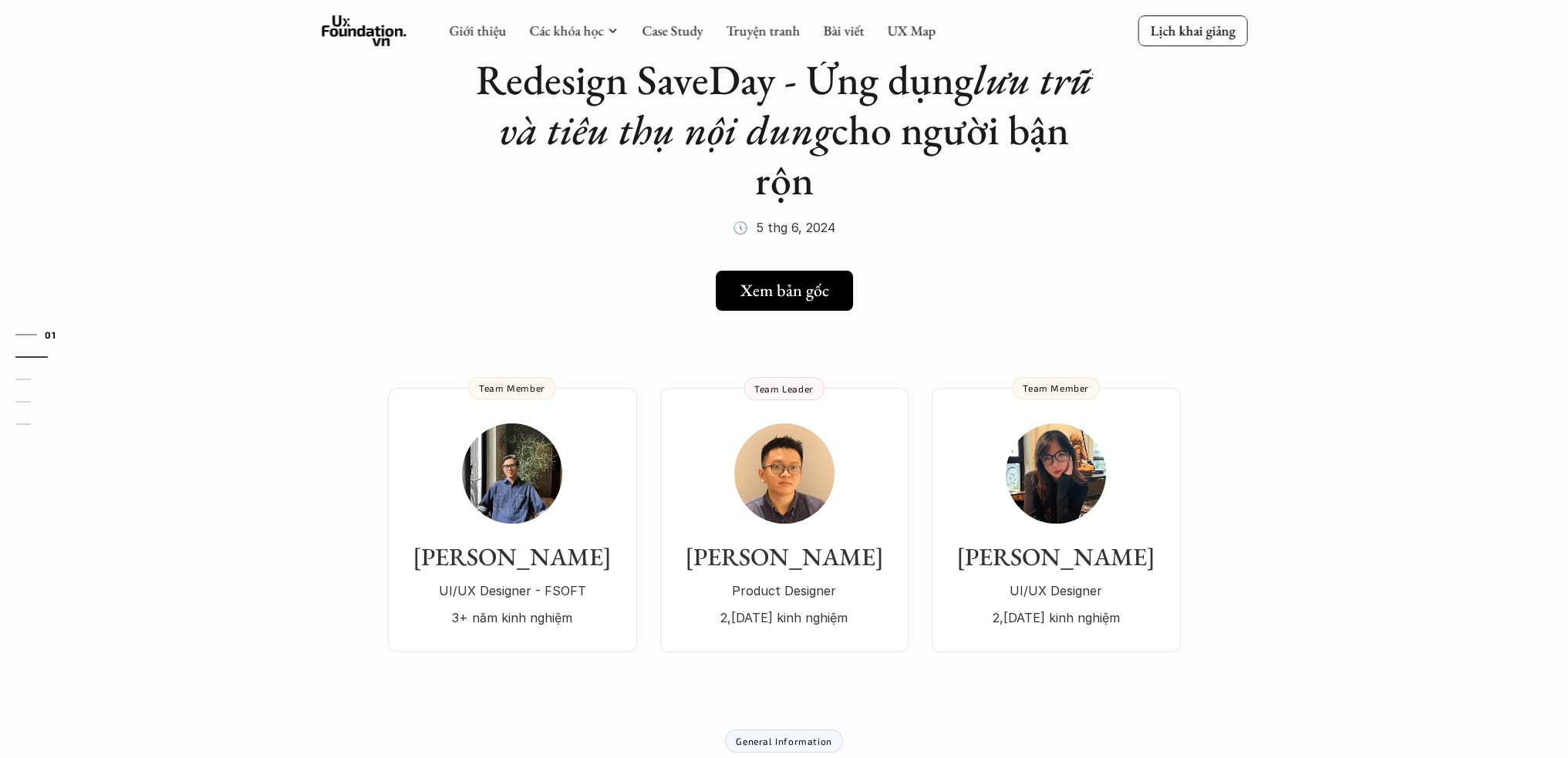
scroll to position [0, 0]
